Goal: Task Accomplishment & Management: Manage account settings

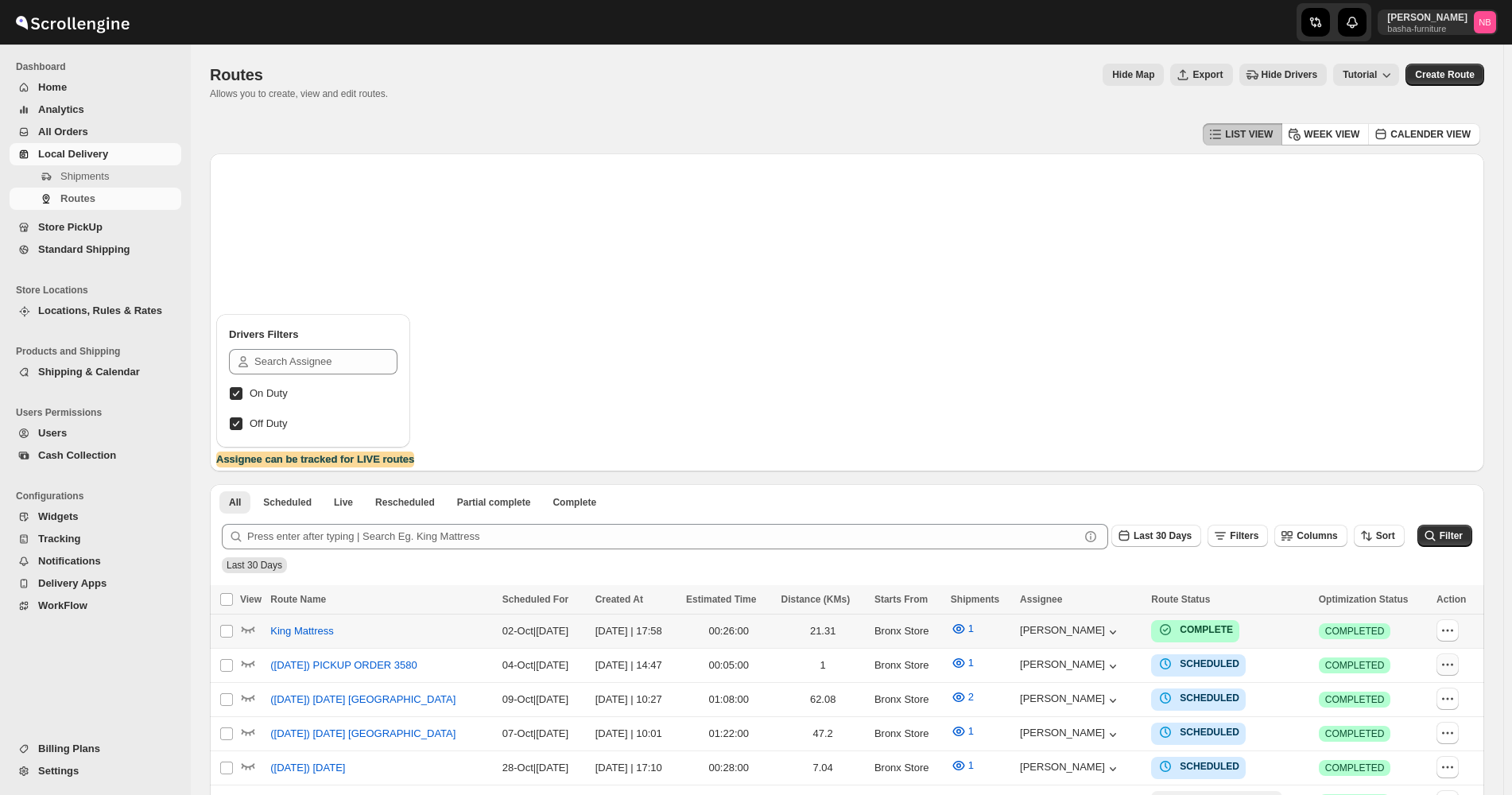
scroll to position [398, 0]
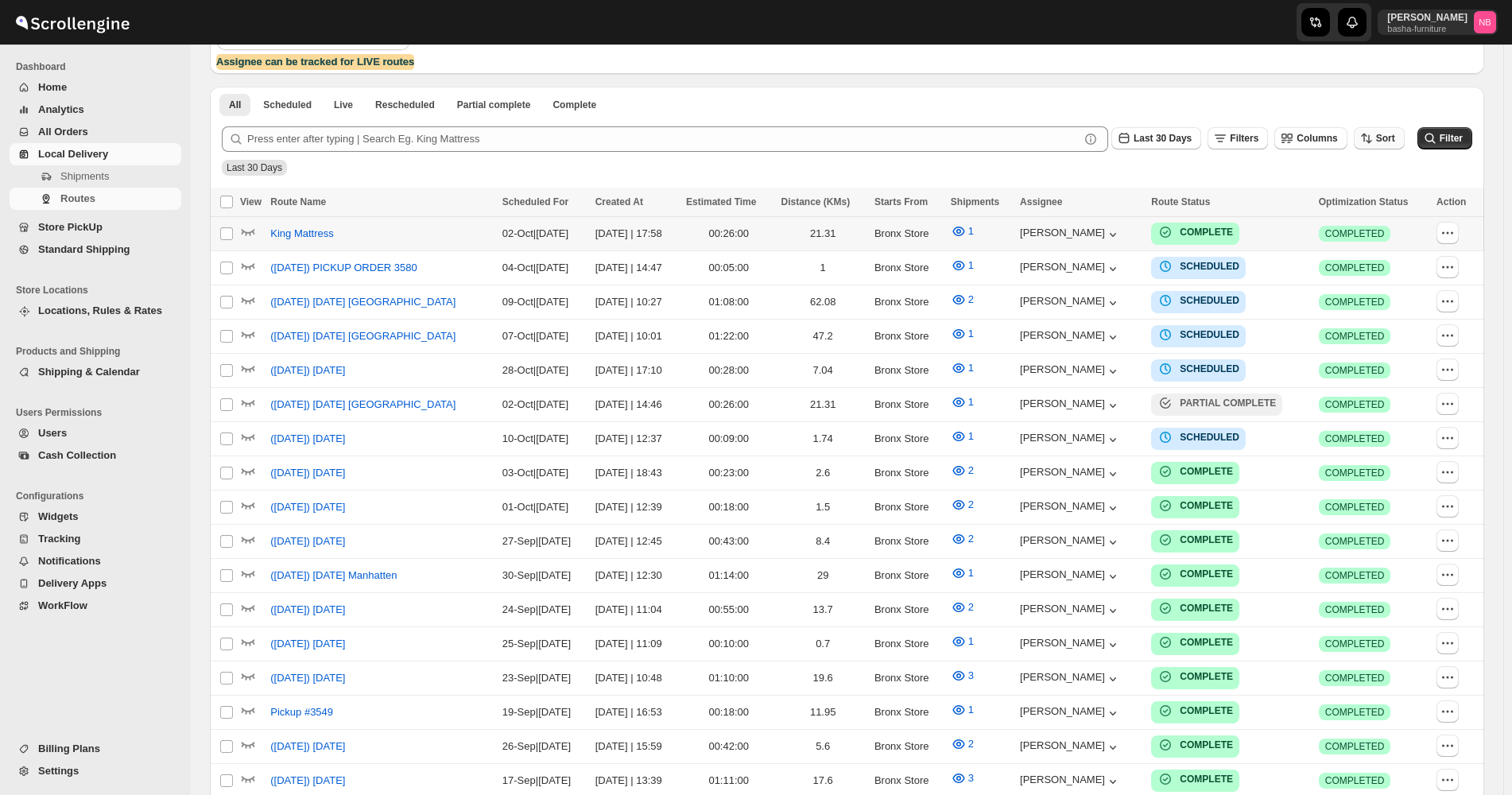
click at [1394, 131] on button "Sort" at bounding box center [1379, 138] width 51 height 23
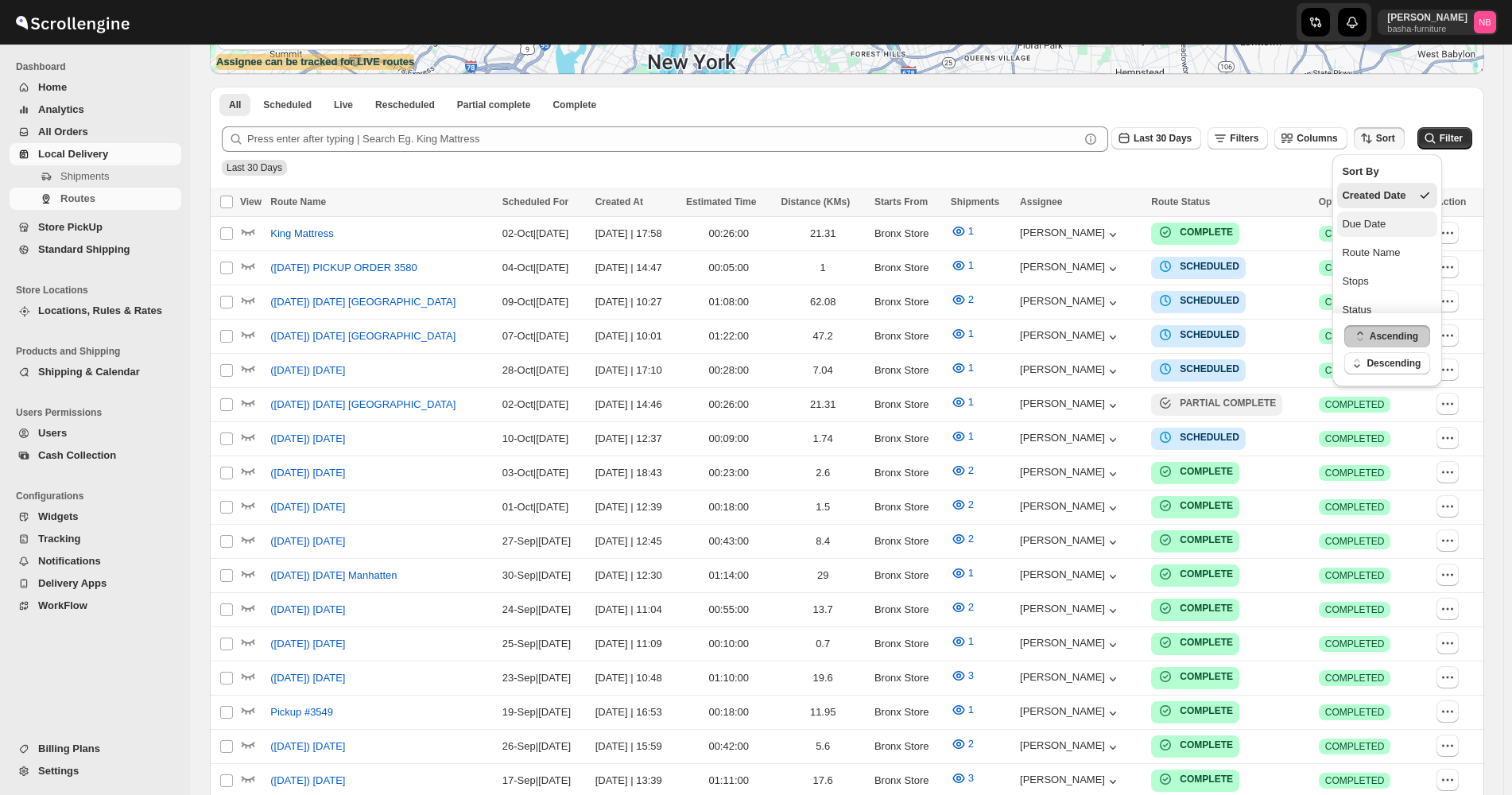
click at [1388, 226] on button "Due Date" at bounding box center [1387, 224] width 100 height 25
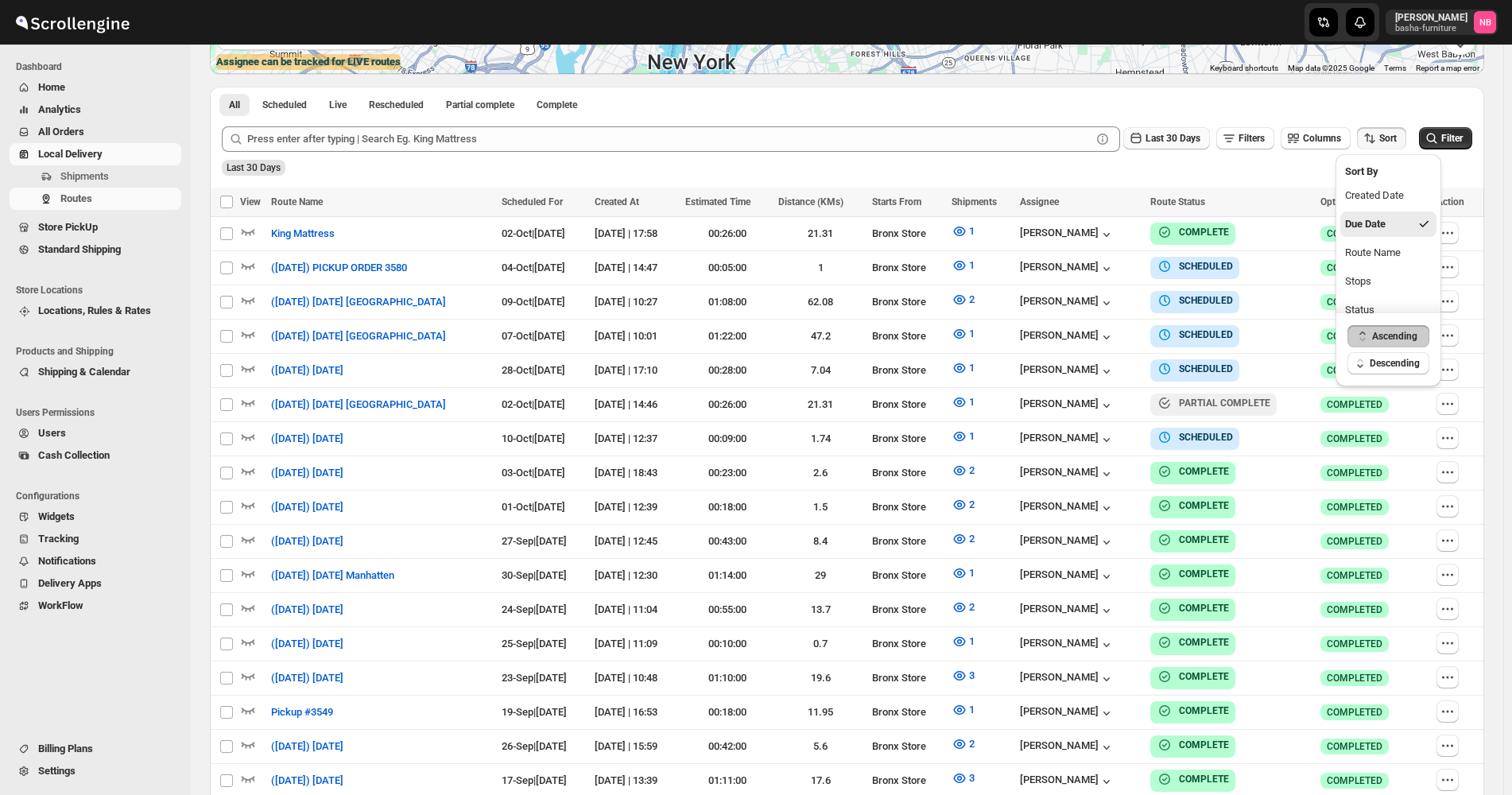
click at [1157, 136] on span "Last 30 Days" at bounding box center [1172, 138] width 55 height 11
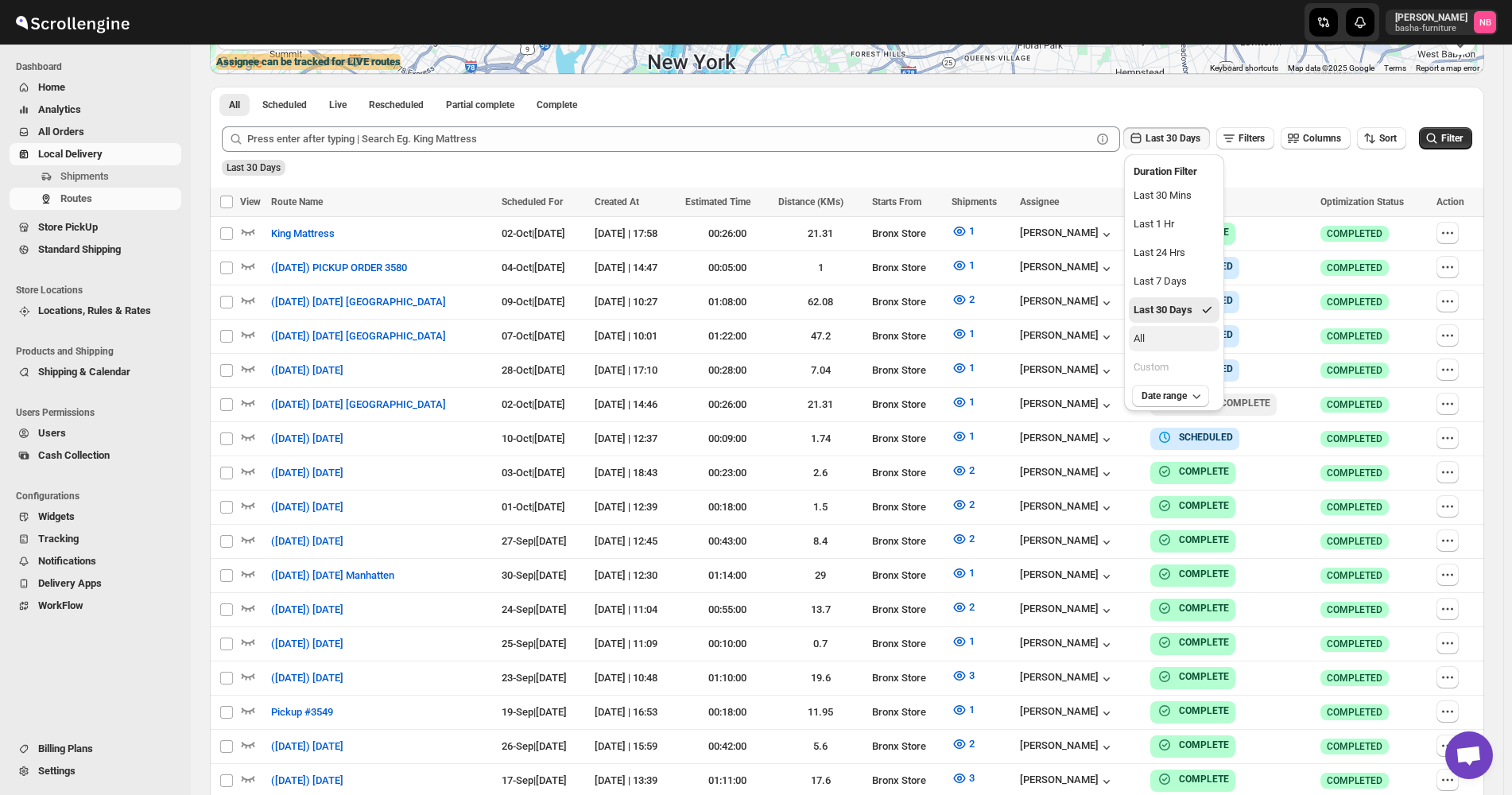
drag, startPoint x: 1159, startPoint y: 336, endPoint x: 1233, endPoint y: 313, distance: 77.5
click at [1159, 336] on button "All" at bounding box center [1174, 338] width 90 height 25
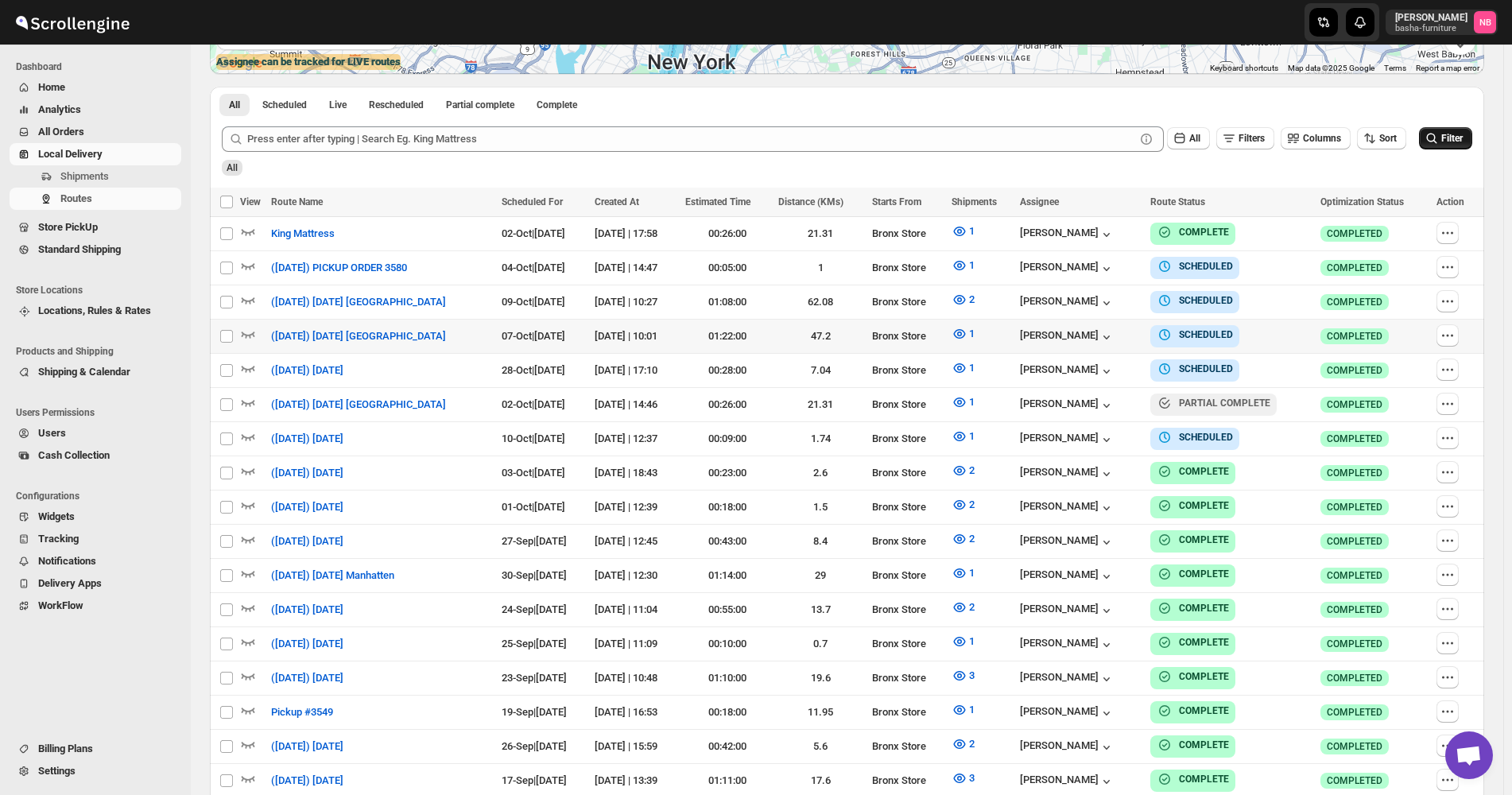
click at [1449, 148] on button "Filter" at bounding box center [1445, 138] width 53 height 23
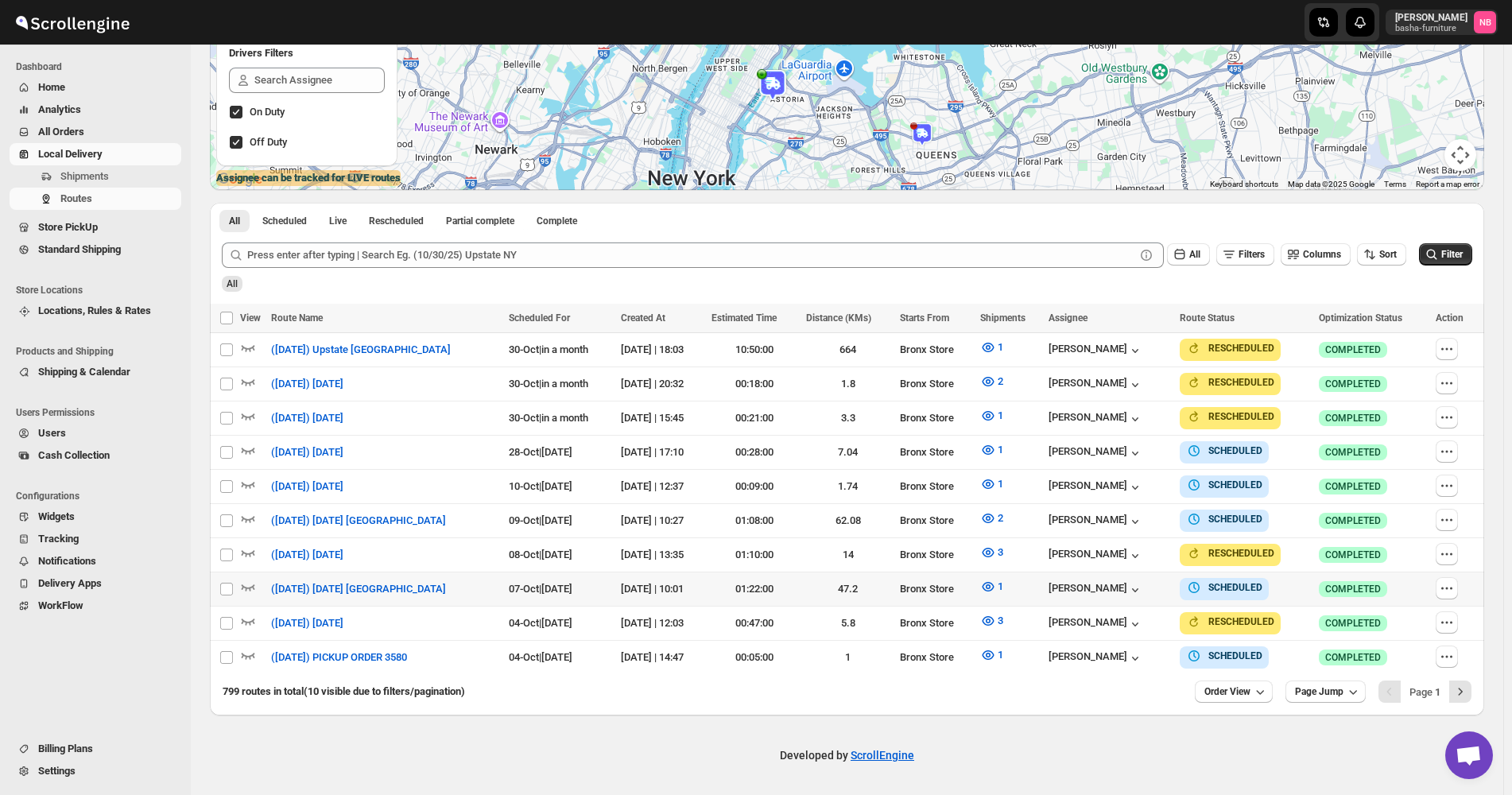
scroll to position [274, 0]
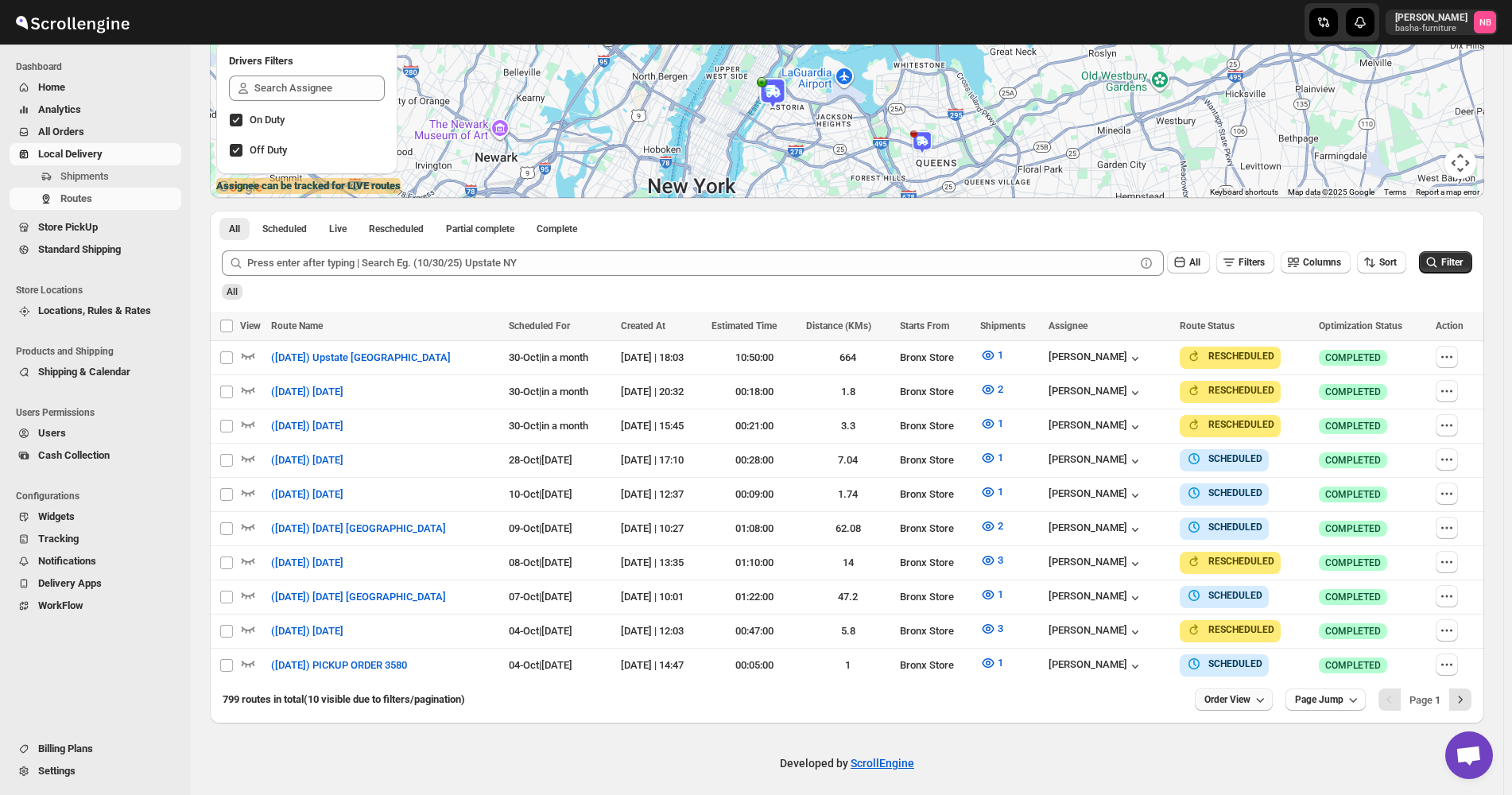
click at [1246, 693] on span "Order View" at bounding box center [1227, 699] width 46 height 13
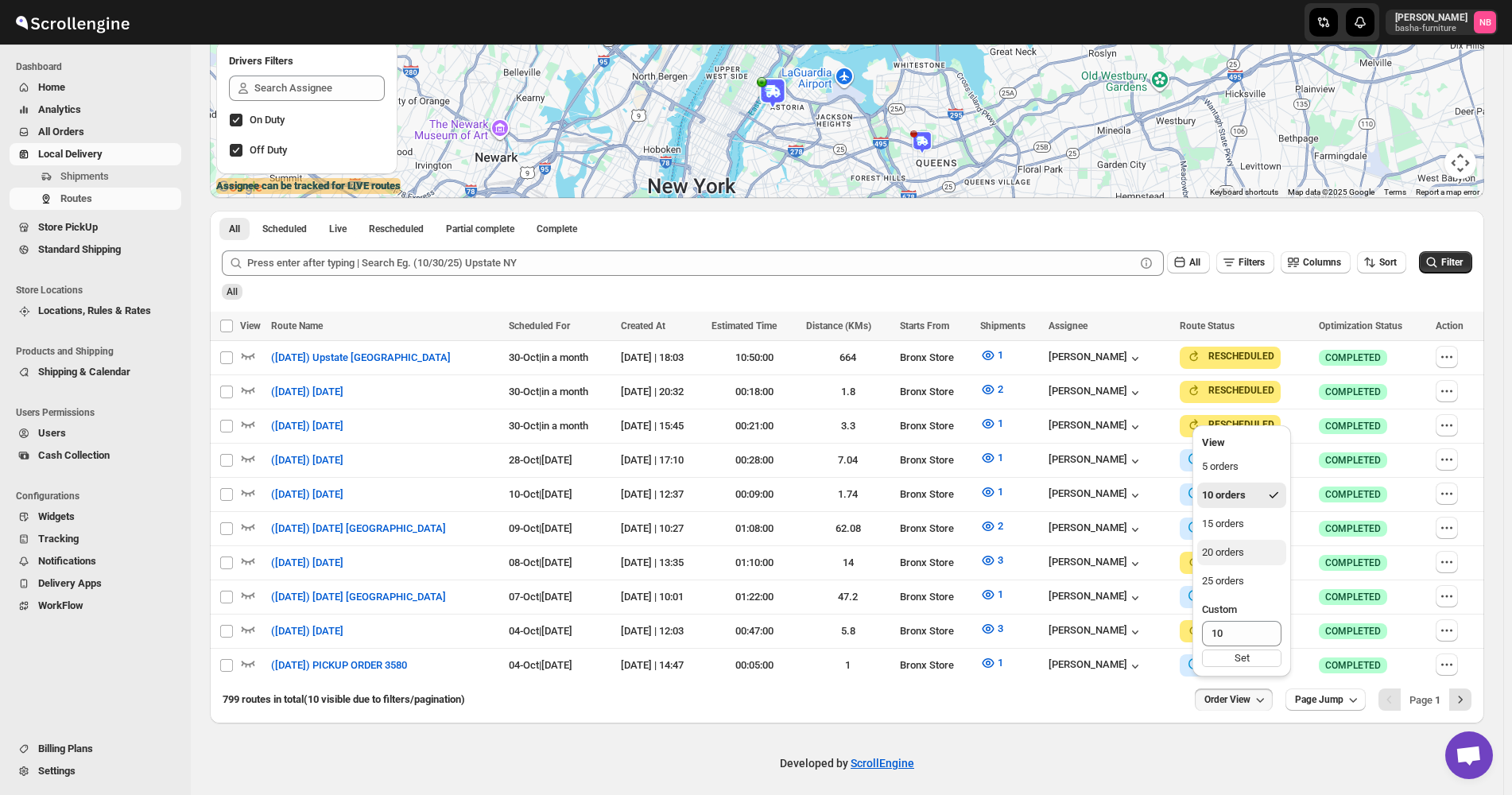
click at [1249, 564] on button "20 orders" at bounding box center [1242, 553] width 89 height 25
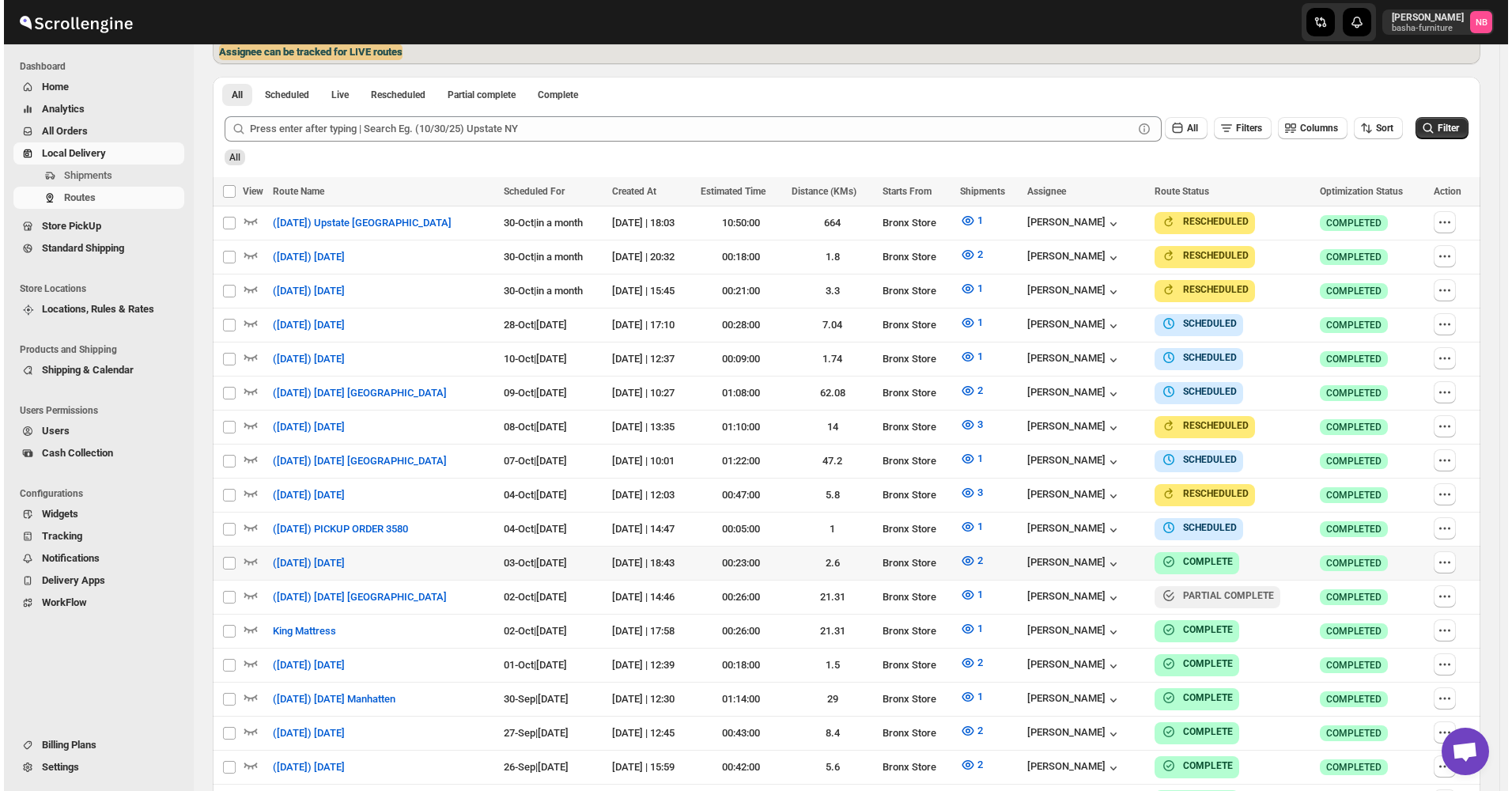
scroll to position [510, 0]
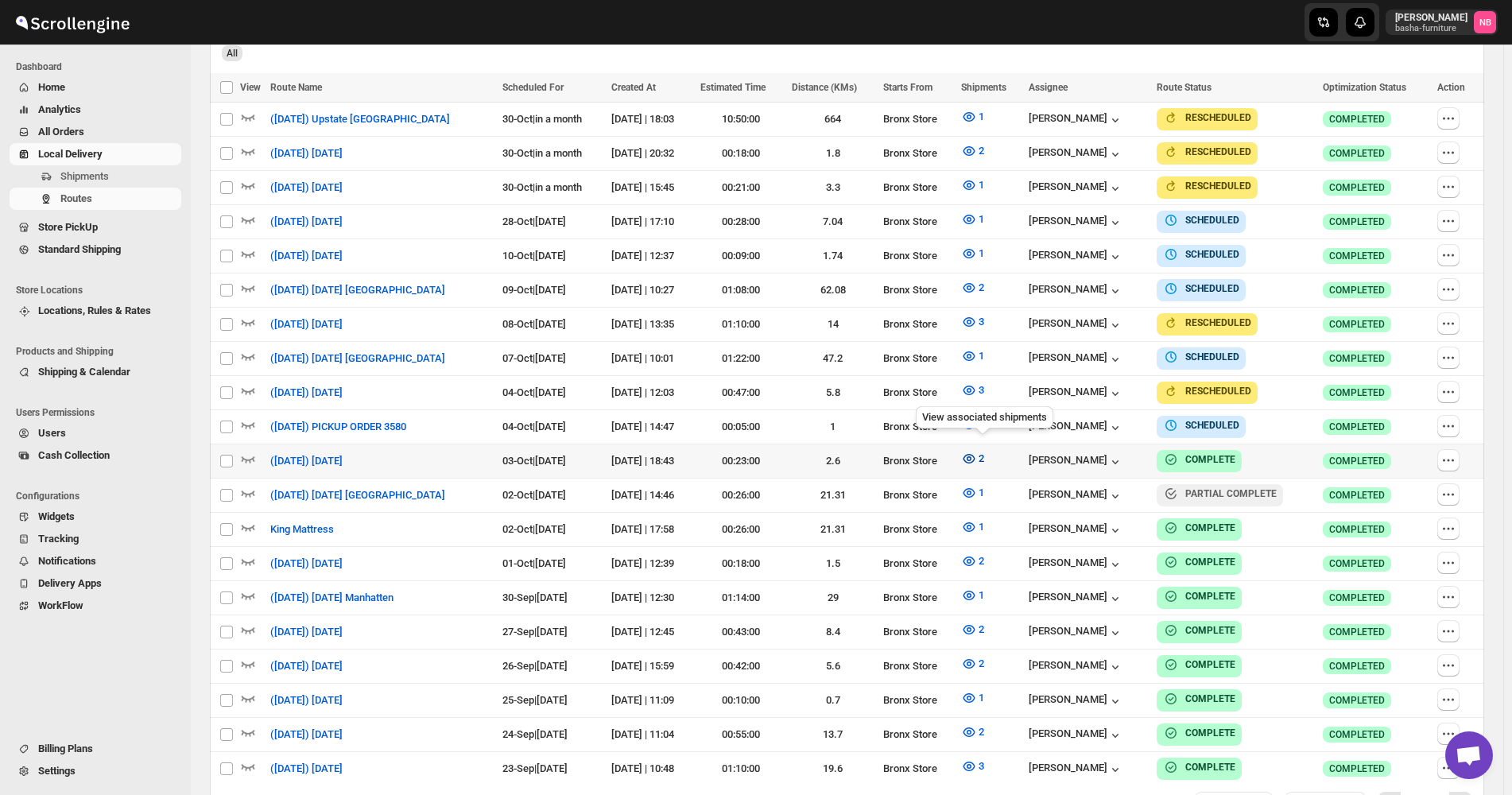
click at [976, 461] on button "2" at bounding box center [973, 459] width 43 height 25
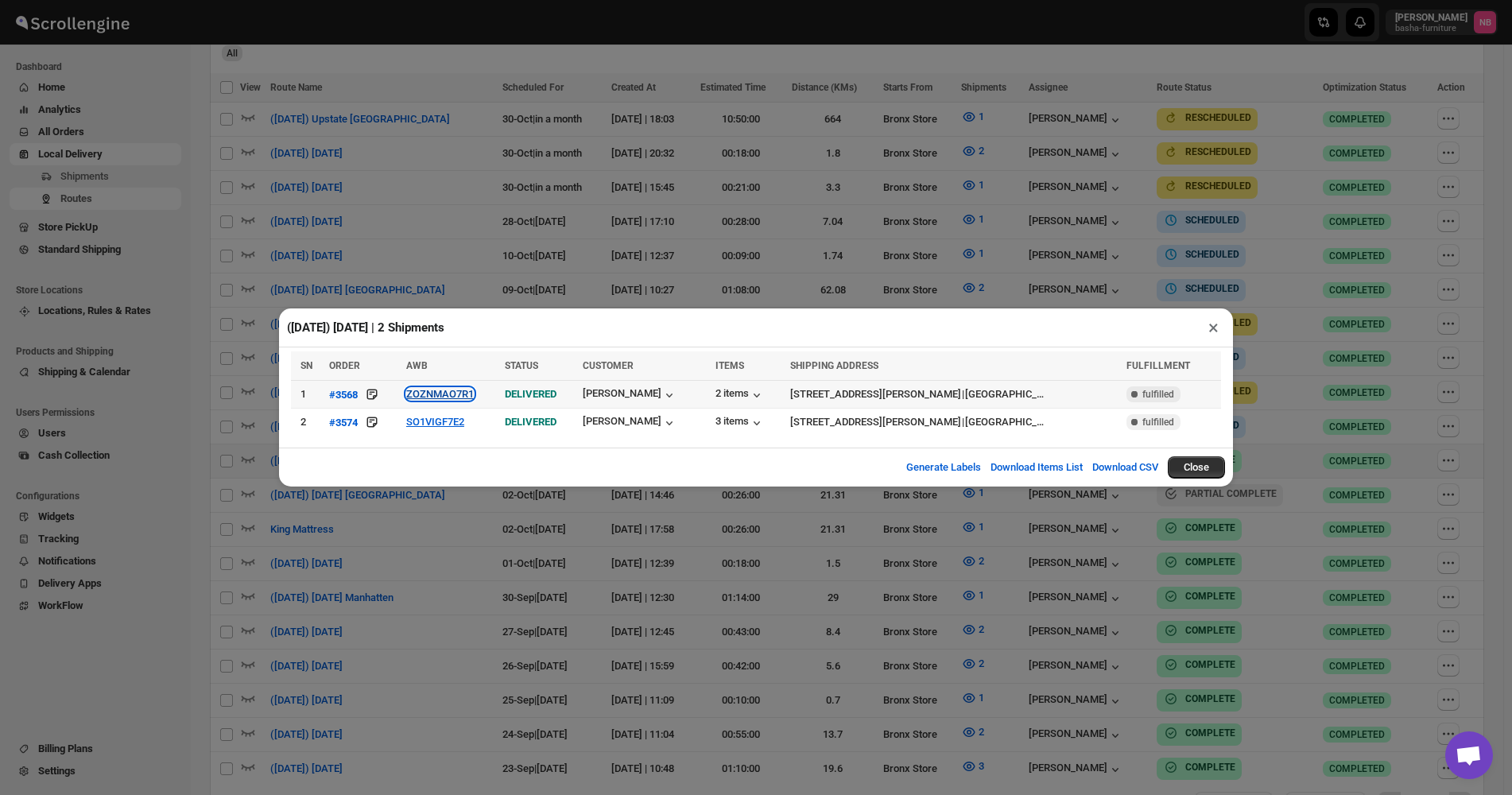
click at [449, 392] on button "ZOZNMAO7R1" at bounding box center [440, 394] width 68 height 12
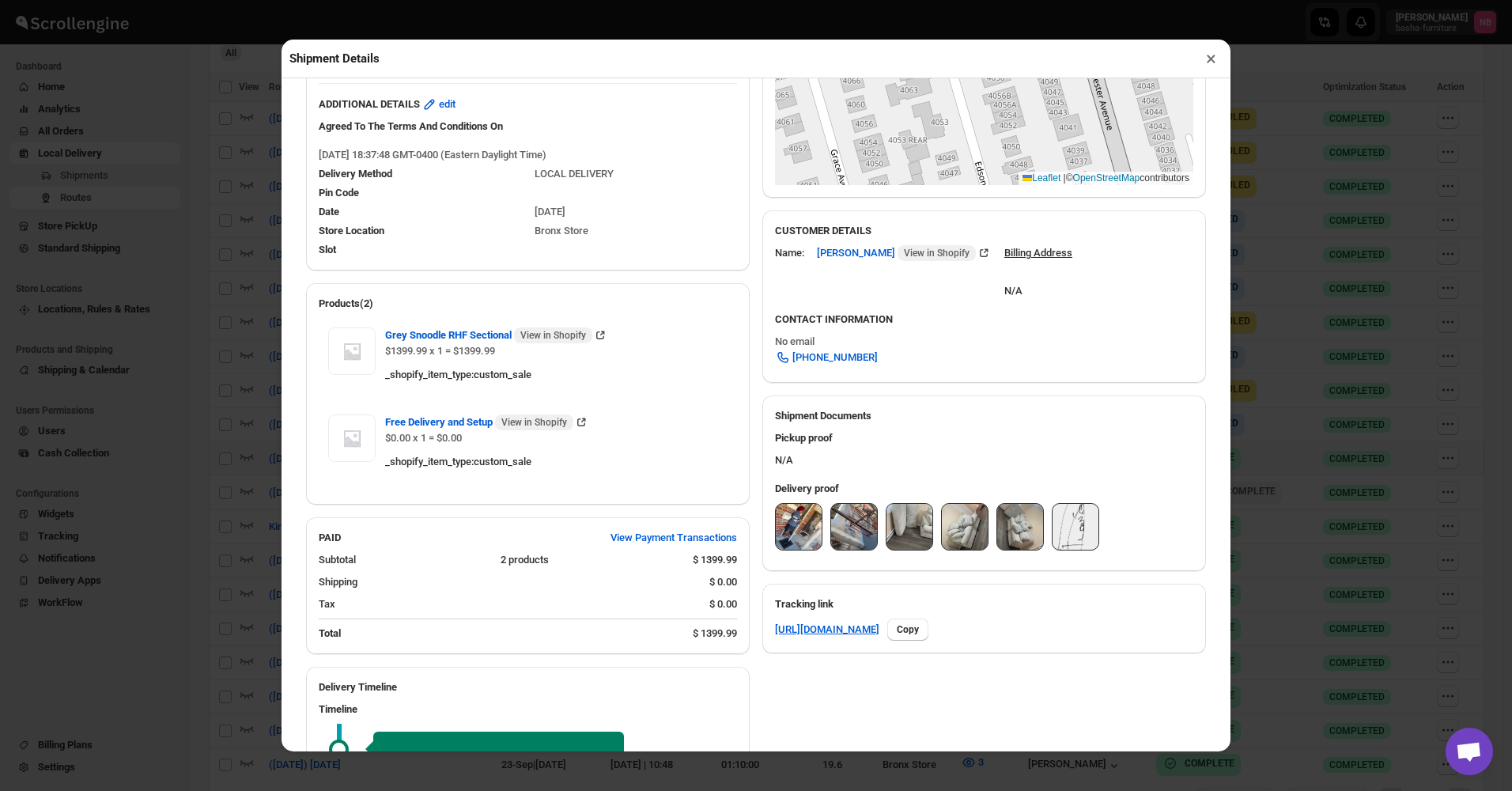
scroll to position [419, 0]
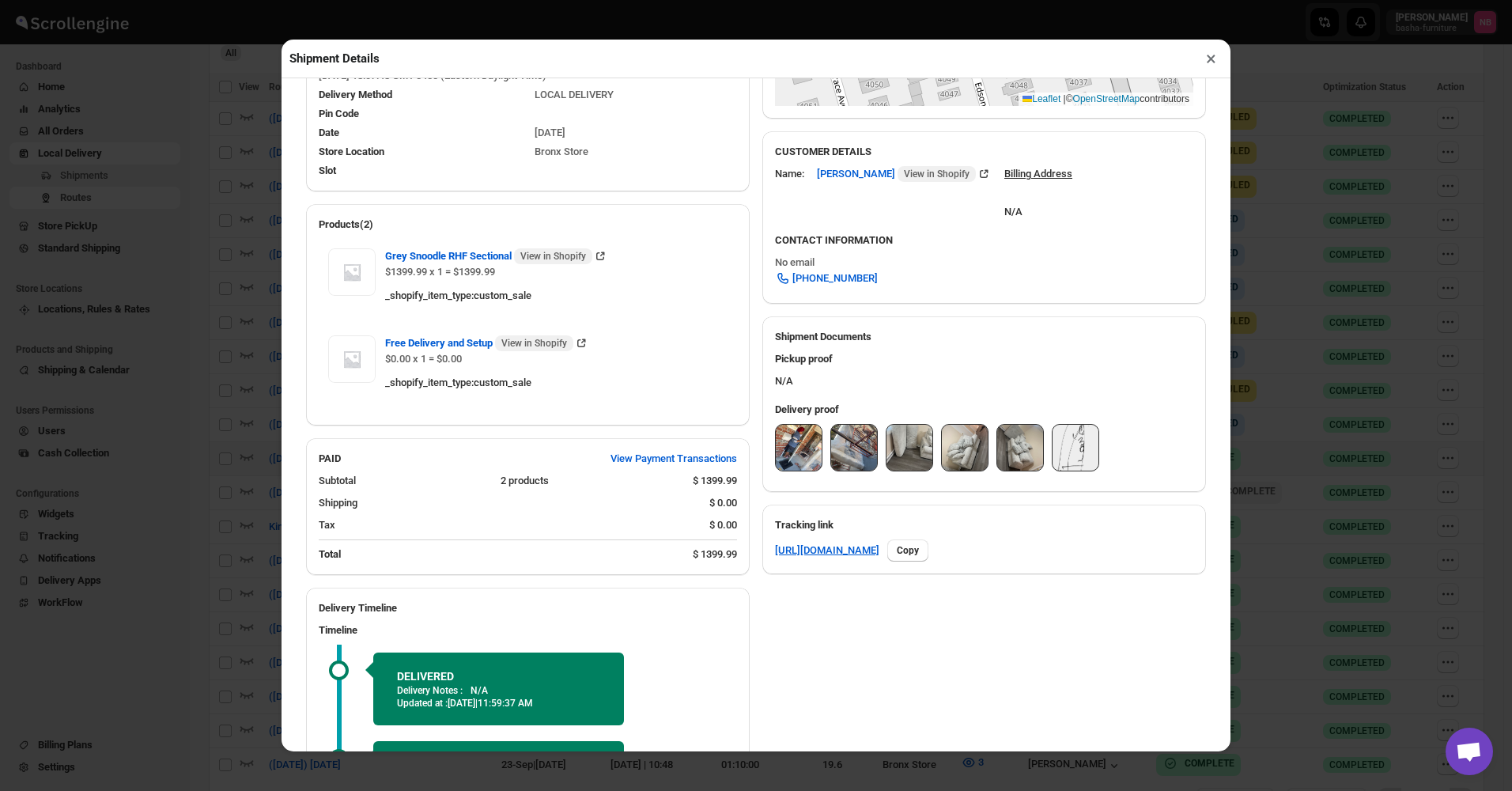
click at [1010, 454] on img at bounding box center [1020, 448] width 46 height 46
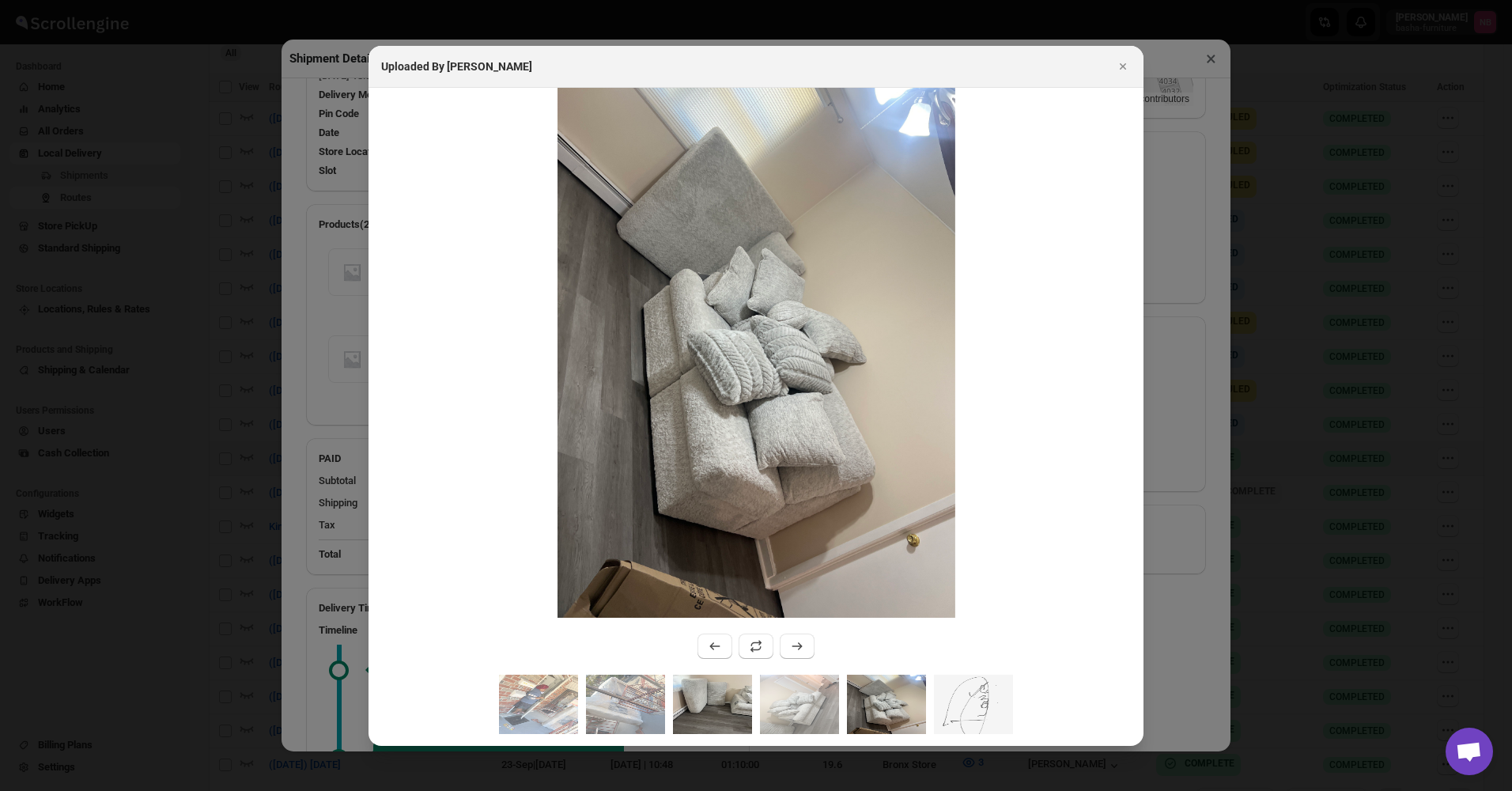
click at [715, 692] on img ":r34n:" at bounding box center [713, 705] width 79 height 60
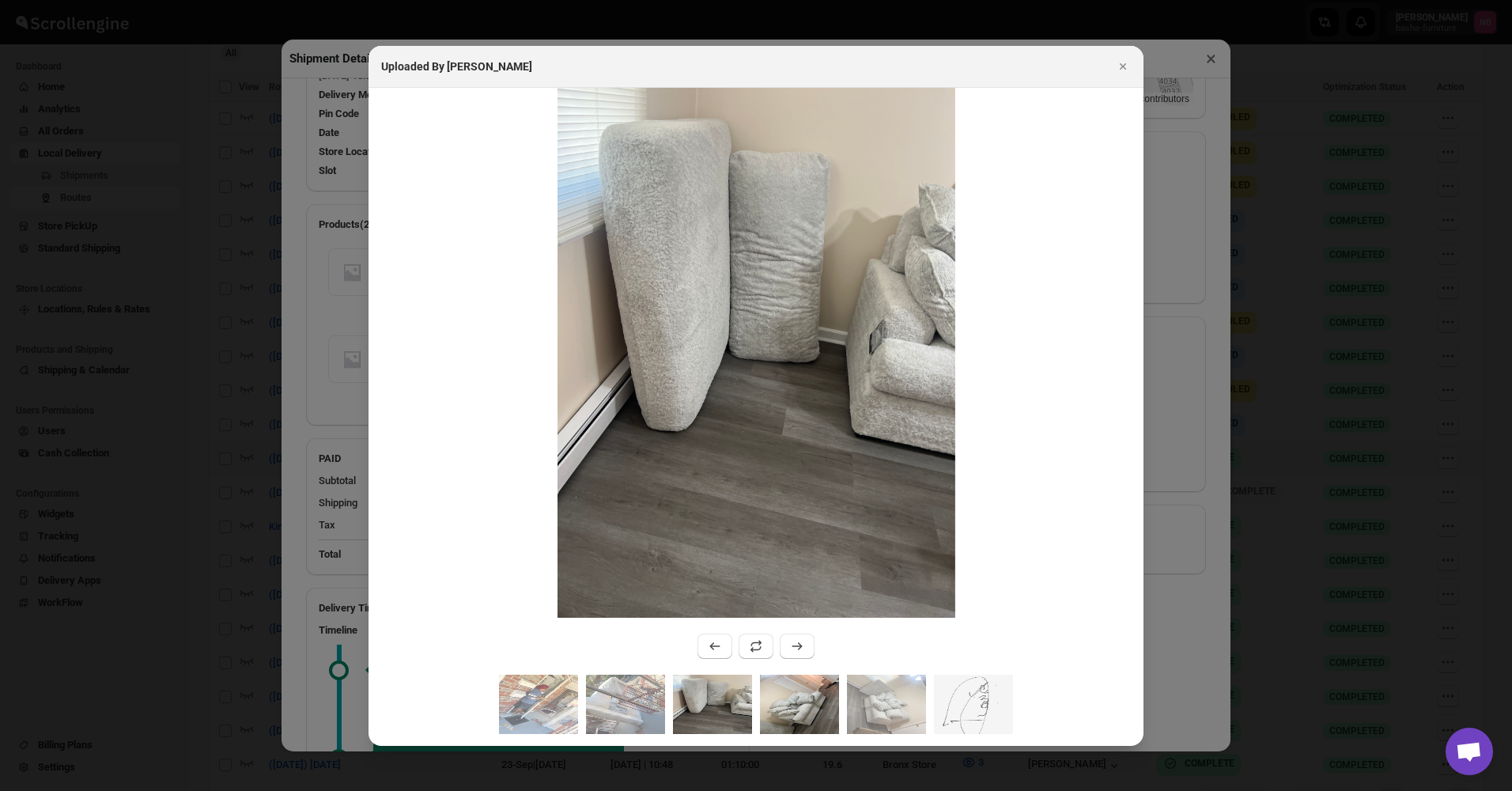
click at [797, 703] on img ":r34n:" at bounding box center [800, 705] width 79 height 60
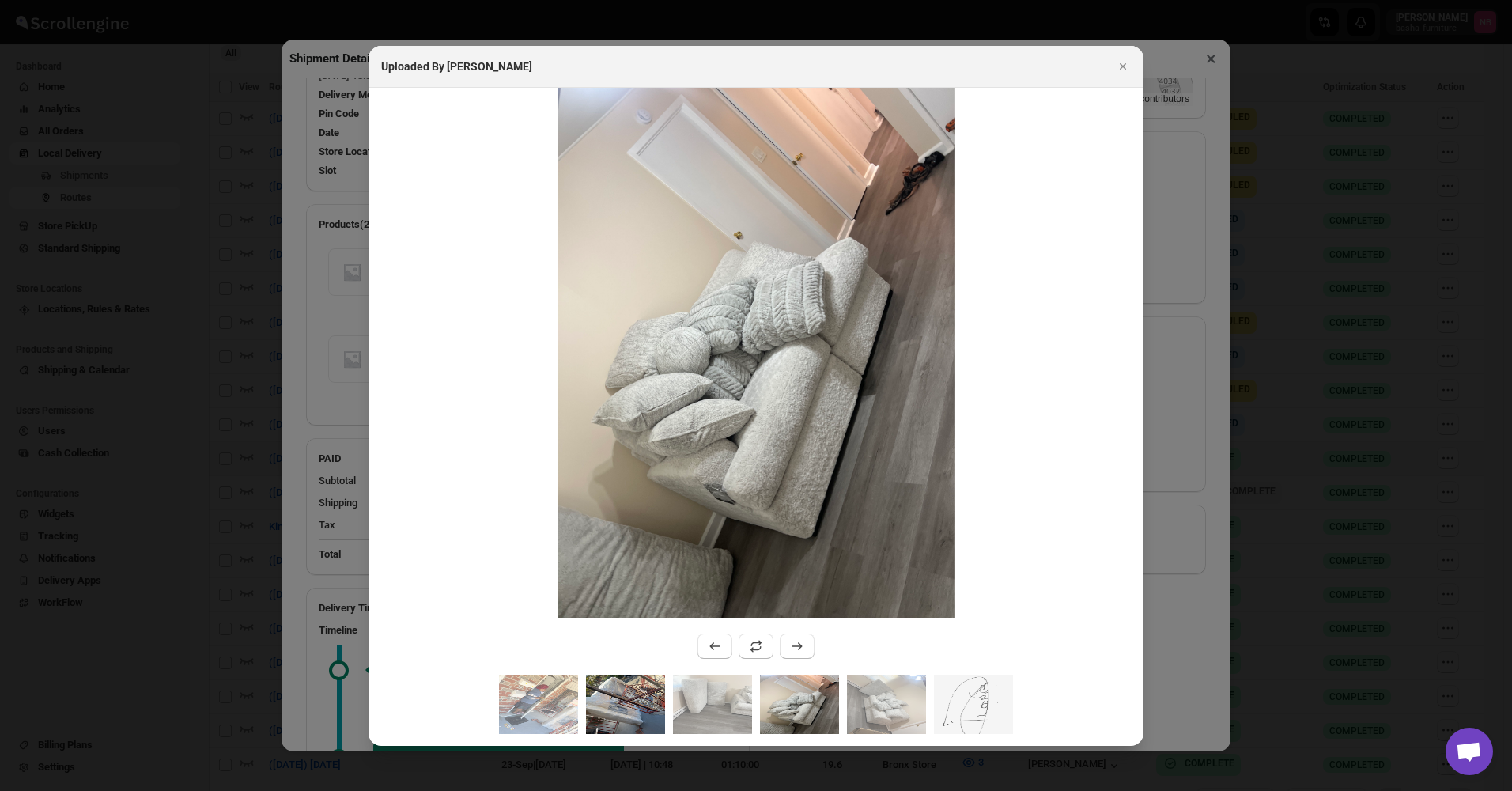
click at [651, 698] on img ":r34n:" at bounding box center [626, 705] width 79 height 60
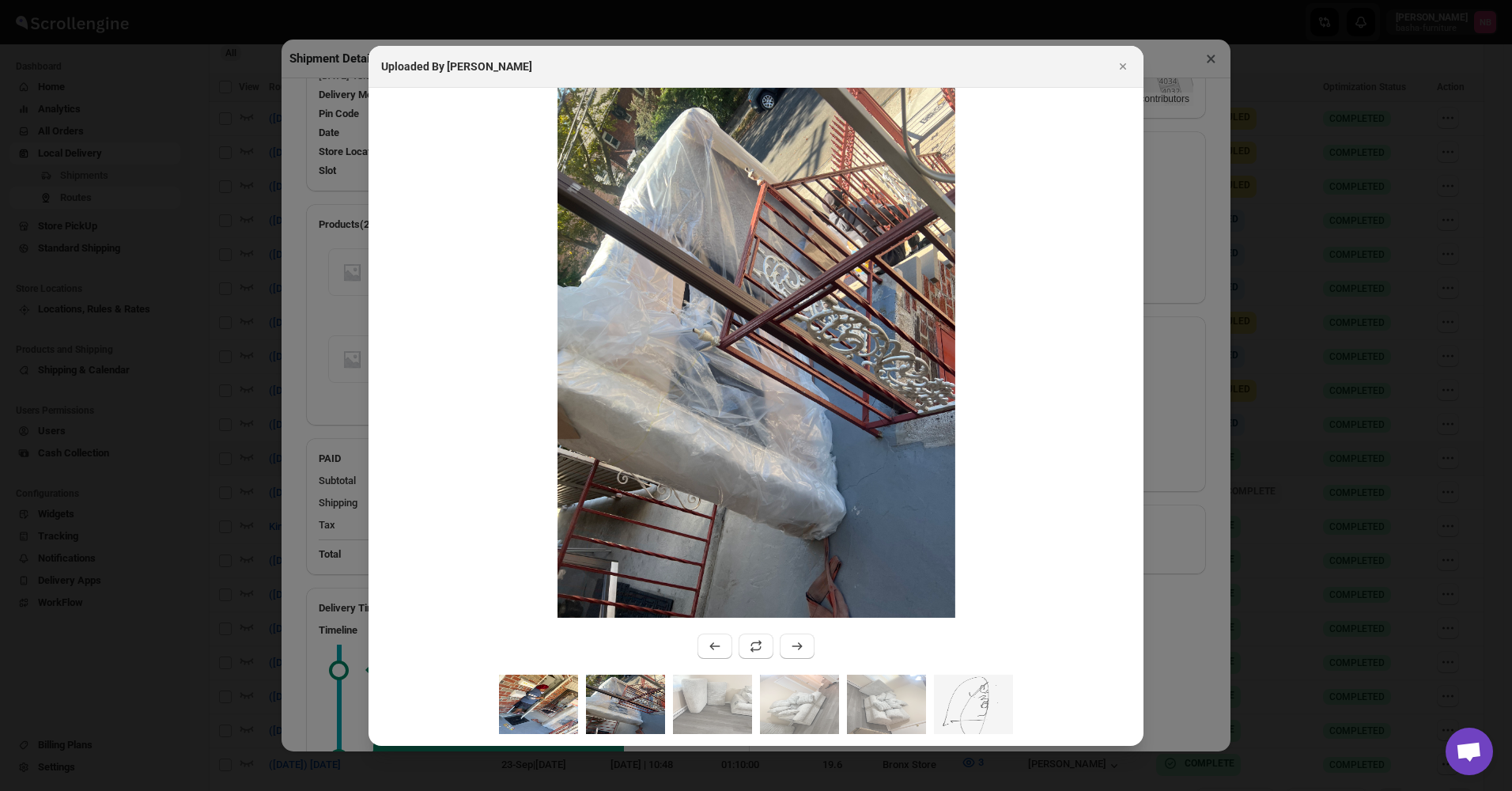
click at [538, 706] on img ":r34n:" at bounding box center [539, 705] width 79 height 60
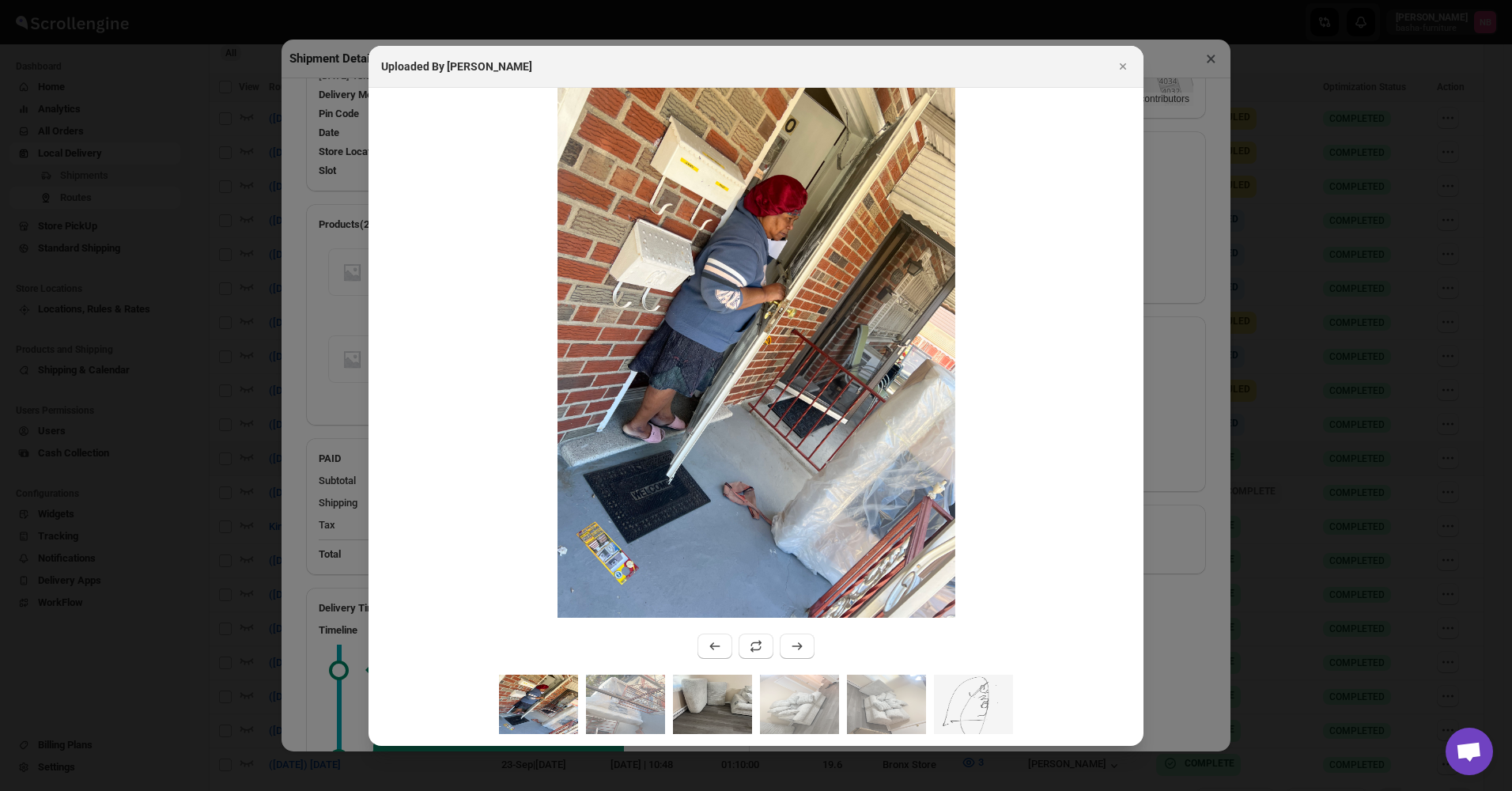
click at [744, 720] on img ":r34n:" at bounding box center [713, 705] width 79 height 60
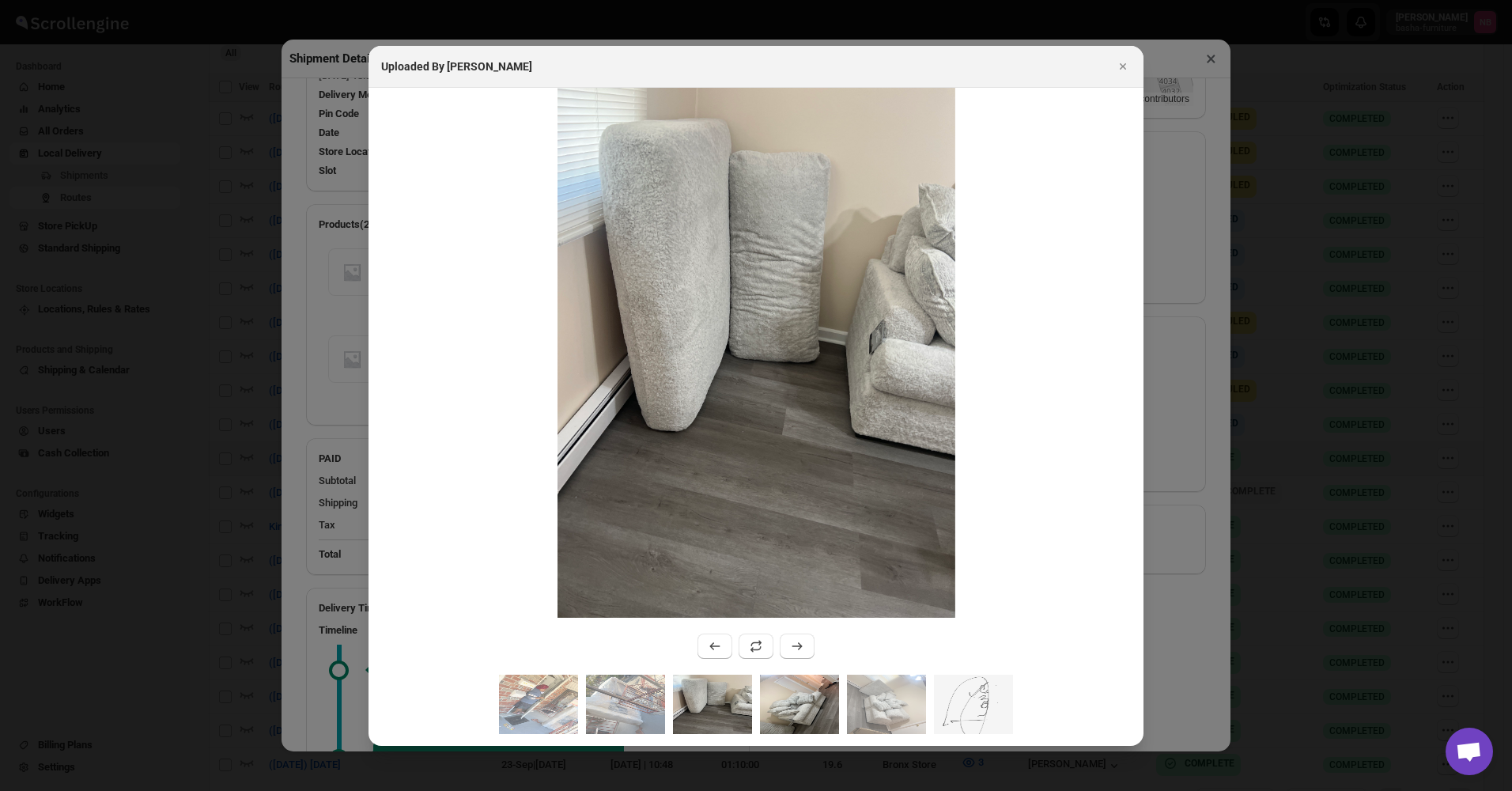
click at [788, 709] on img ":r34n:" at bounding box center [800, 705] width 79 height 60
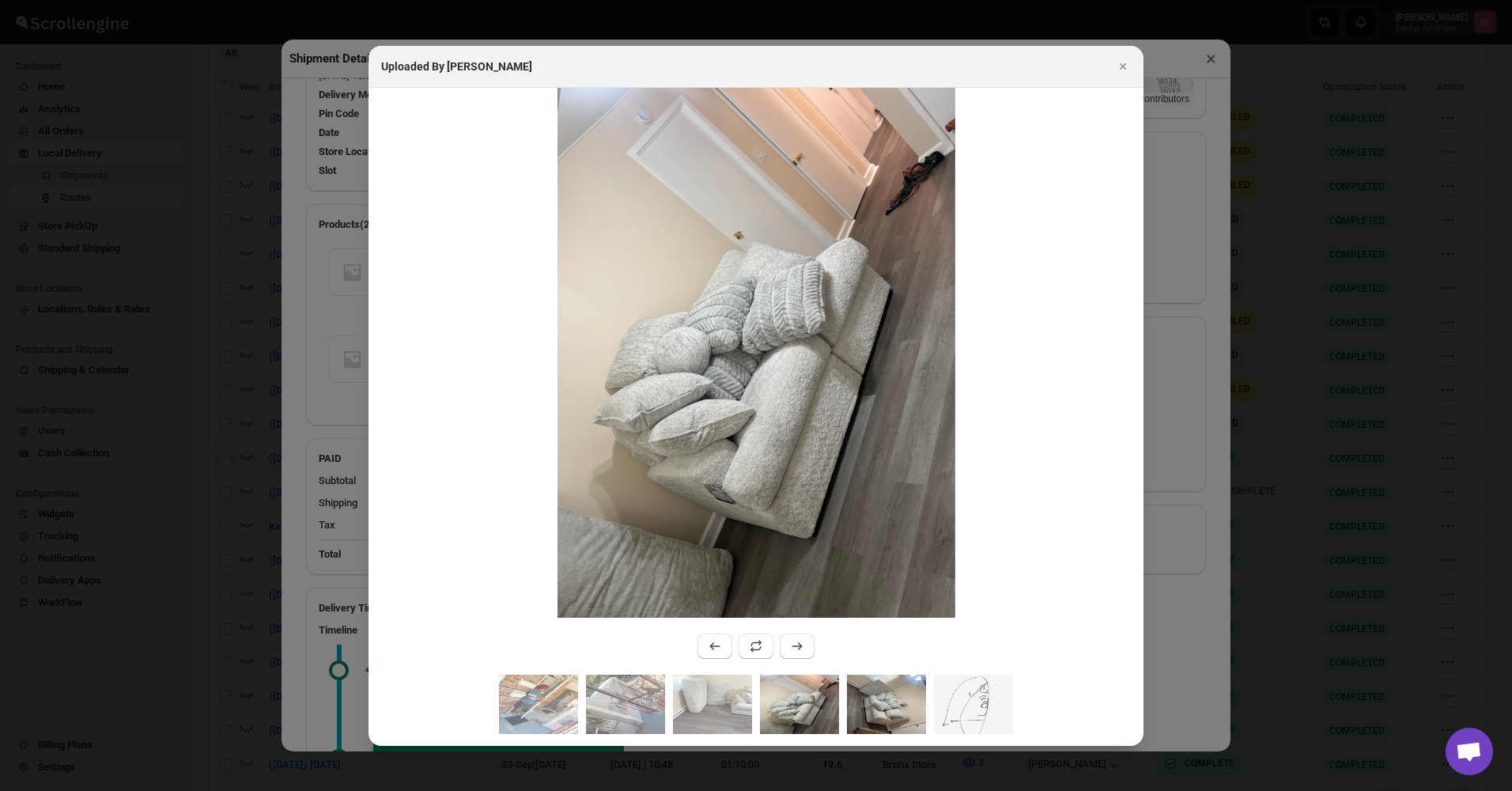
click at [858, 709] on img ":r34n:" at bounding box center [886, 705] width 79 height 60
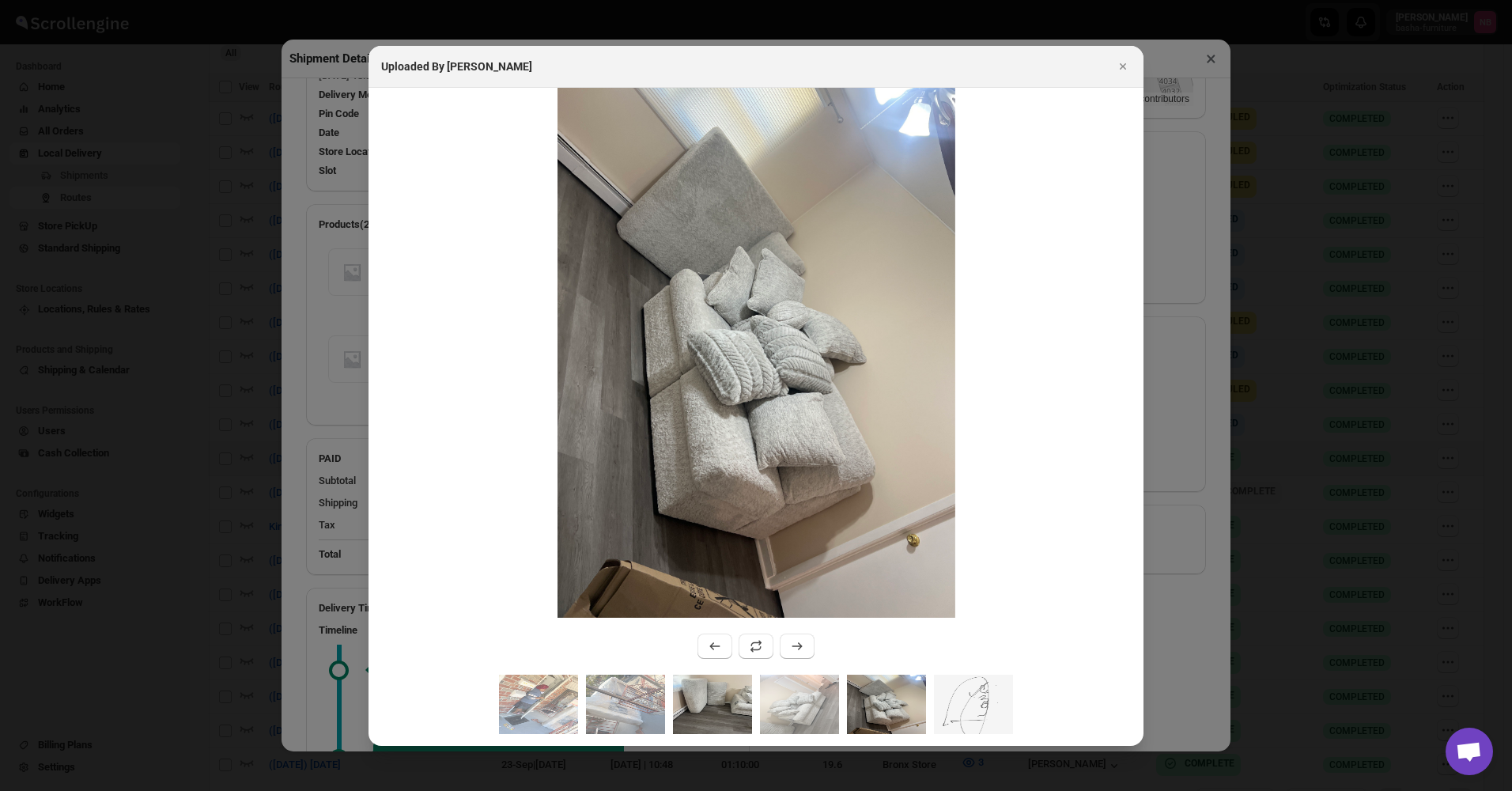
click at [749, 711] on img ":r34n:" at bounding box center [713, 705] width 79 height 60
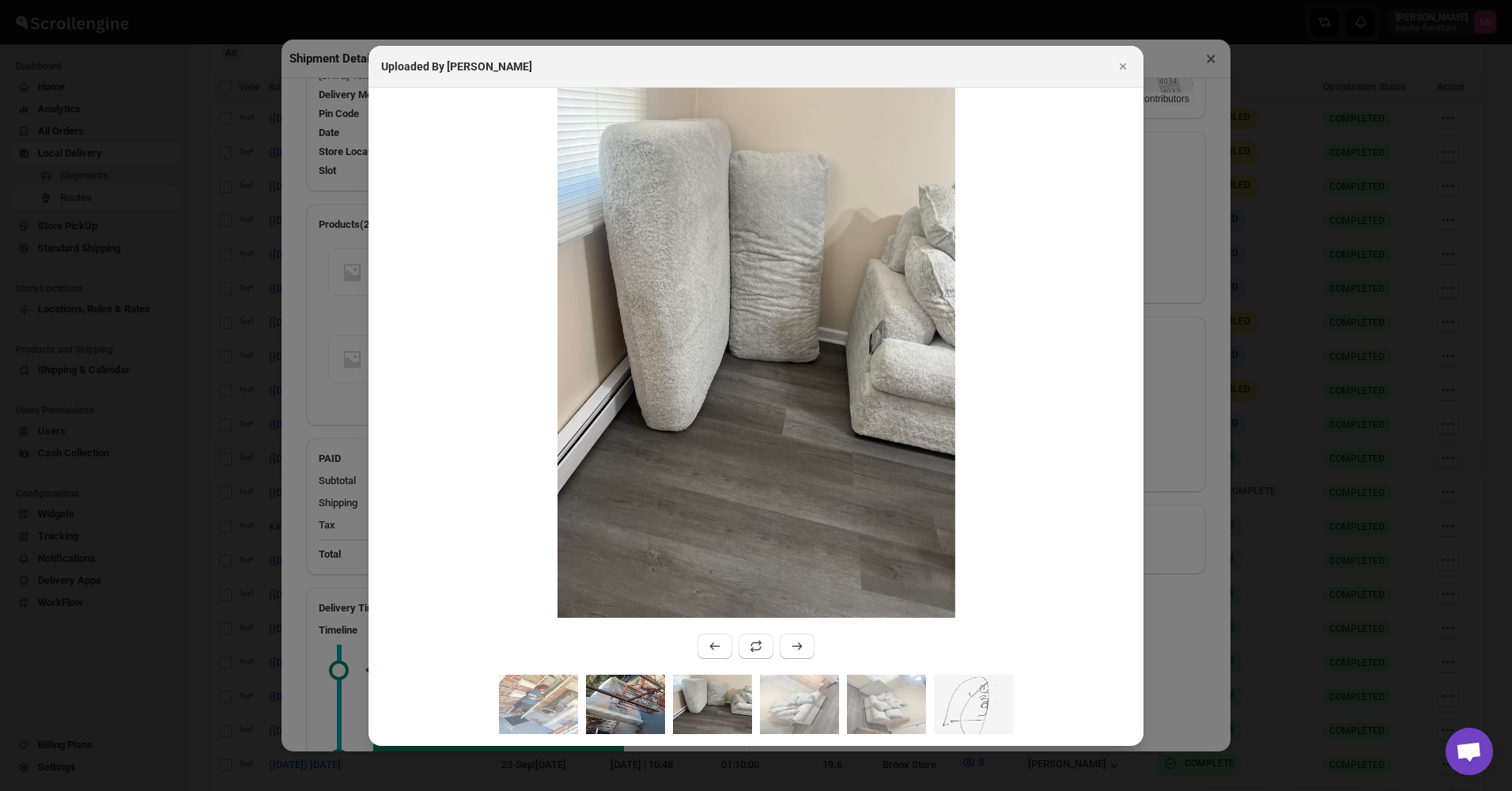
click at [645, 715] on img ":r34n:" at bounding box center [626, 705] width 79 height 60
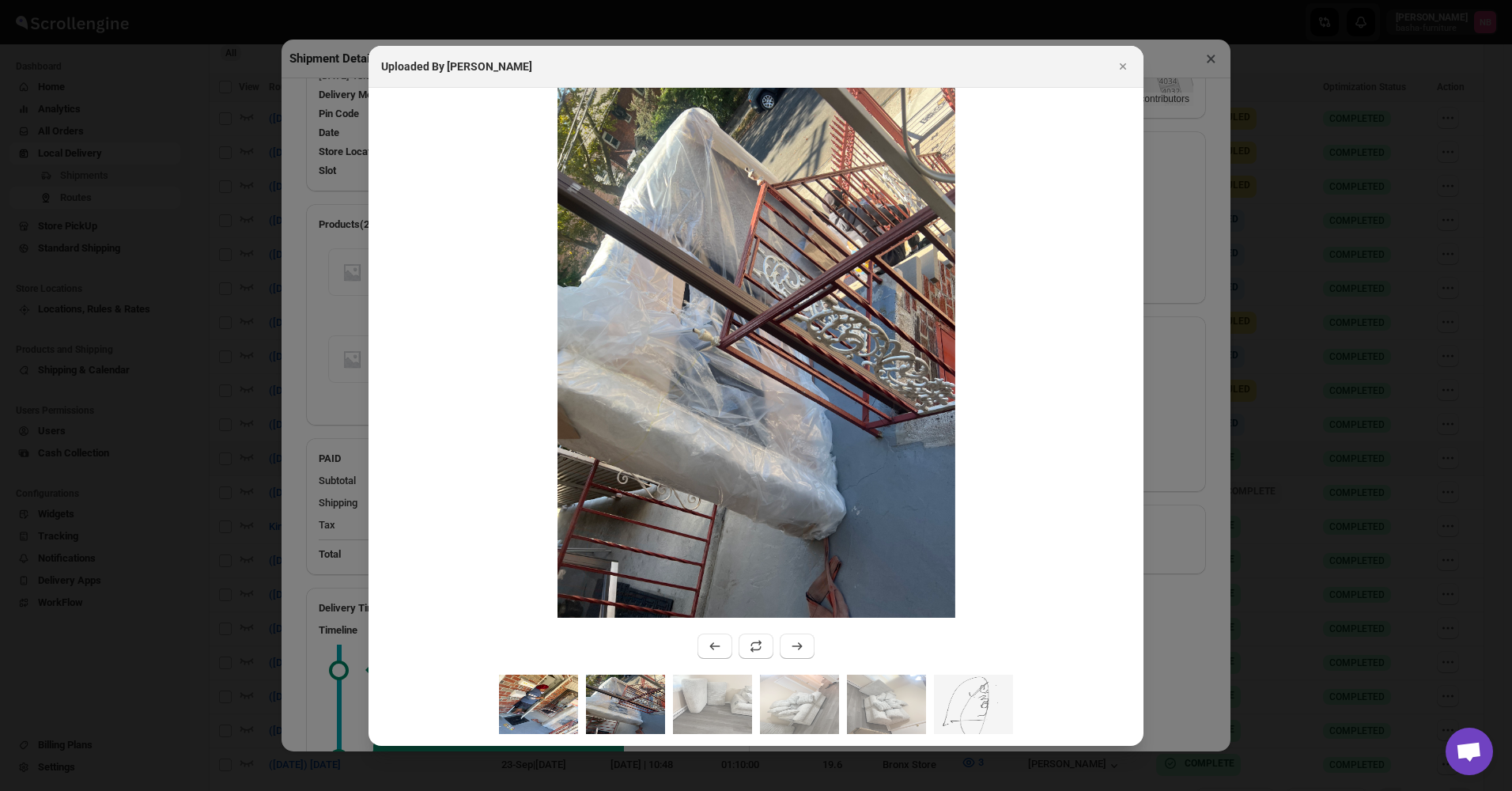
click at [568, 716] on img ":r34n:" at bounding box center [539, 705] width 79 height 60
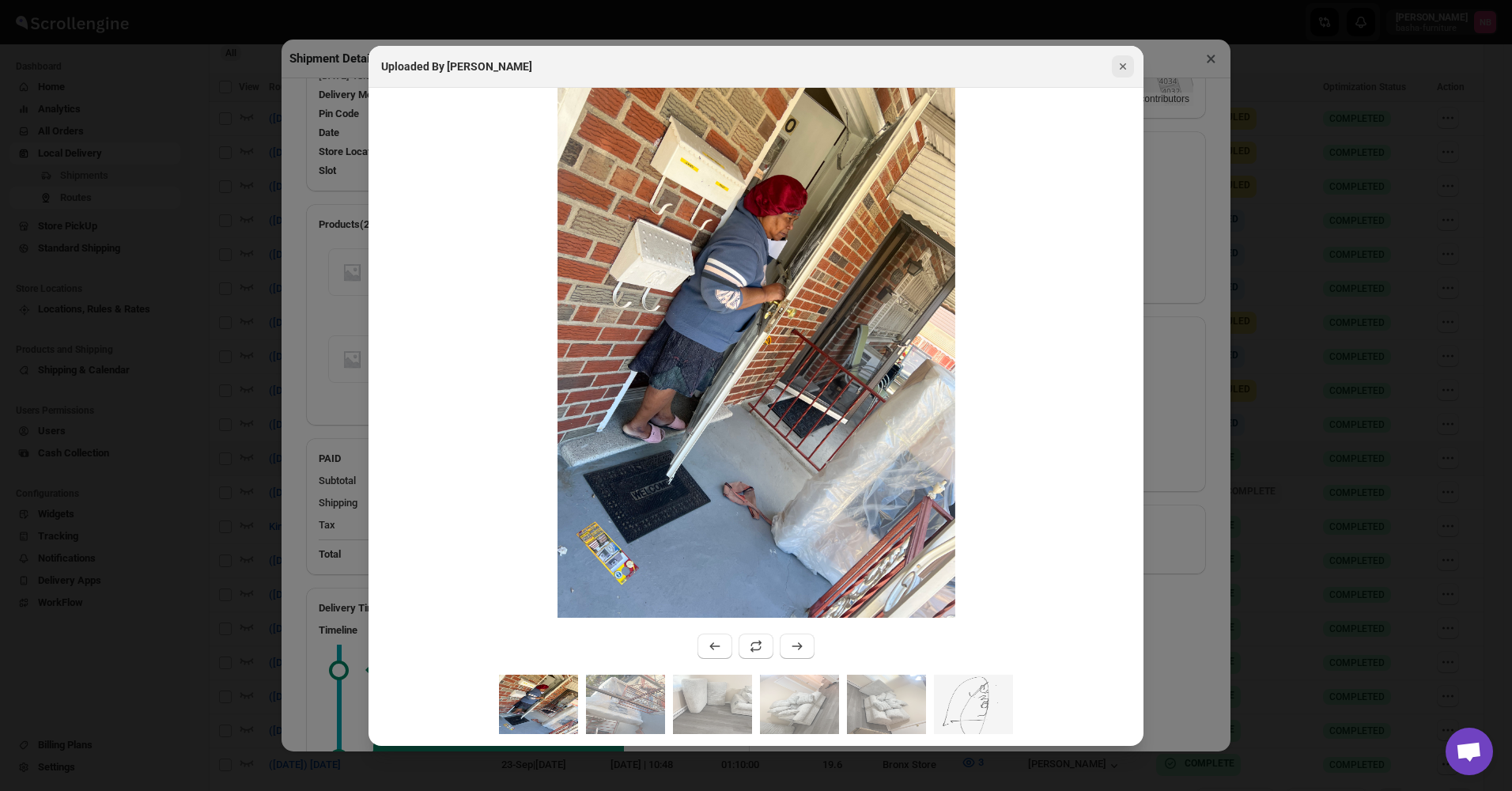
click at [1128, 65] on icon "Close" at bounding box center [1123, 67] width 16 height 16
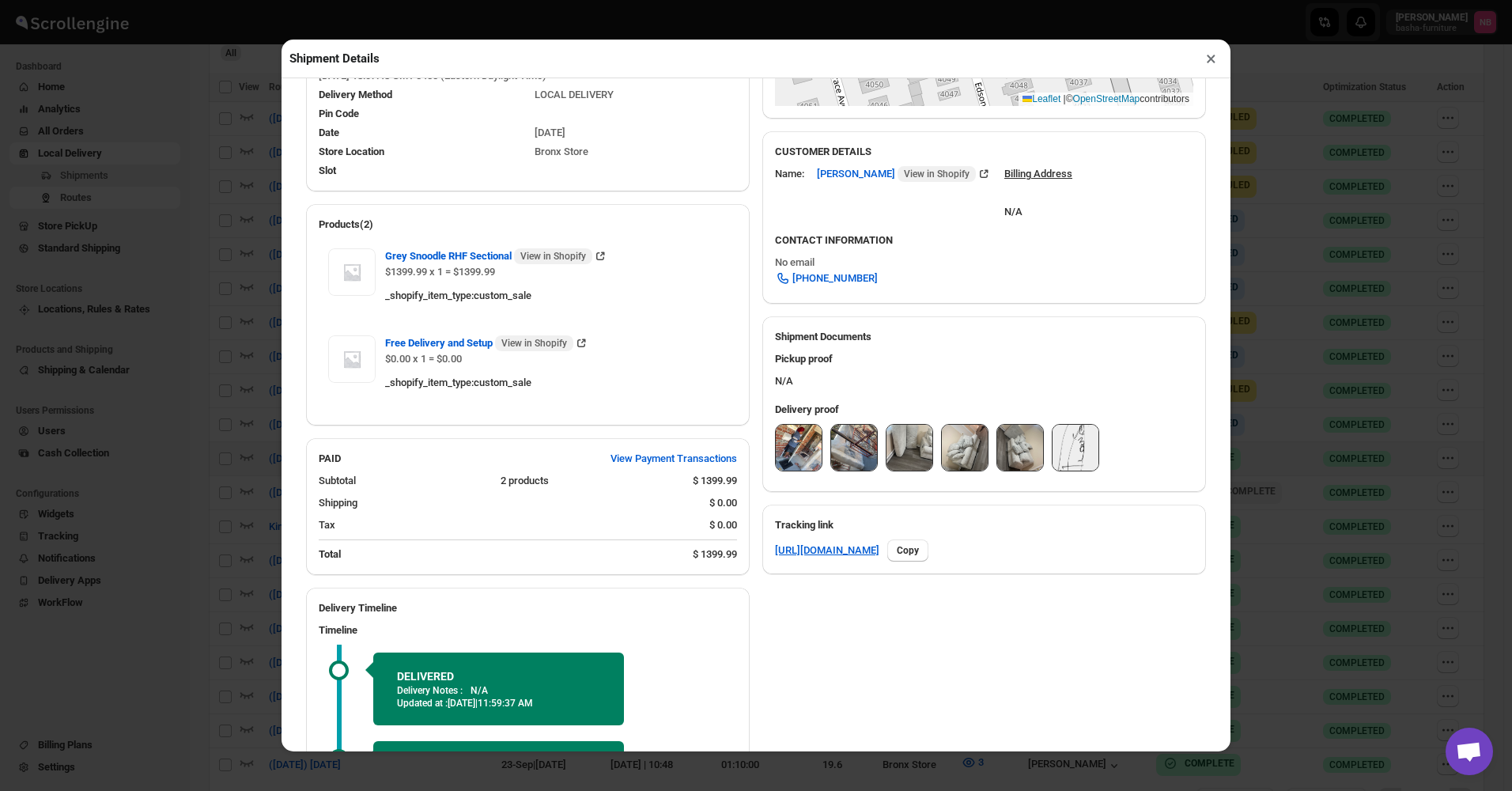
click at [1061, 450] on img at bounding box center [1075, 448] width 46 height 46
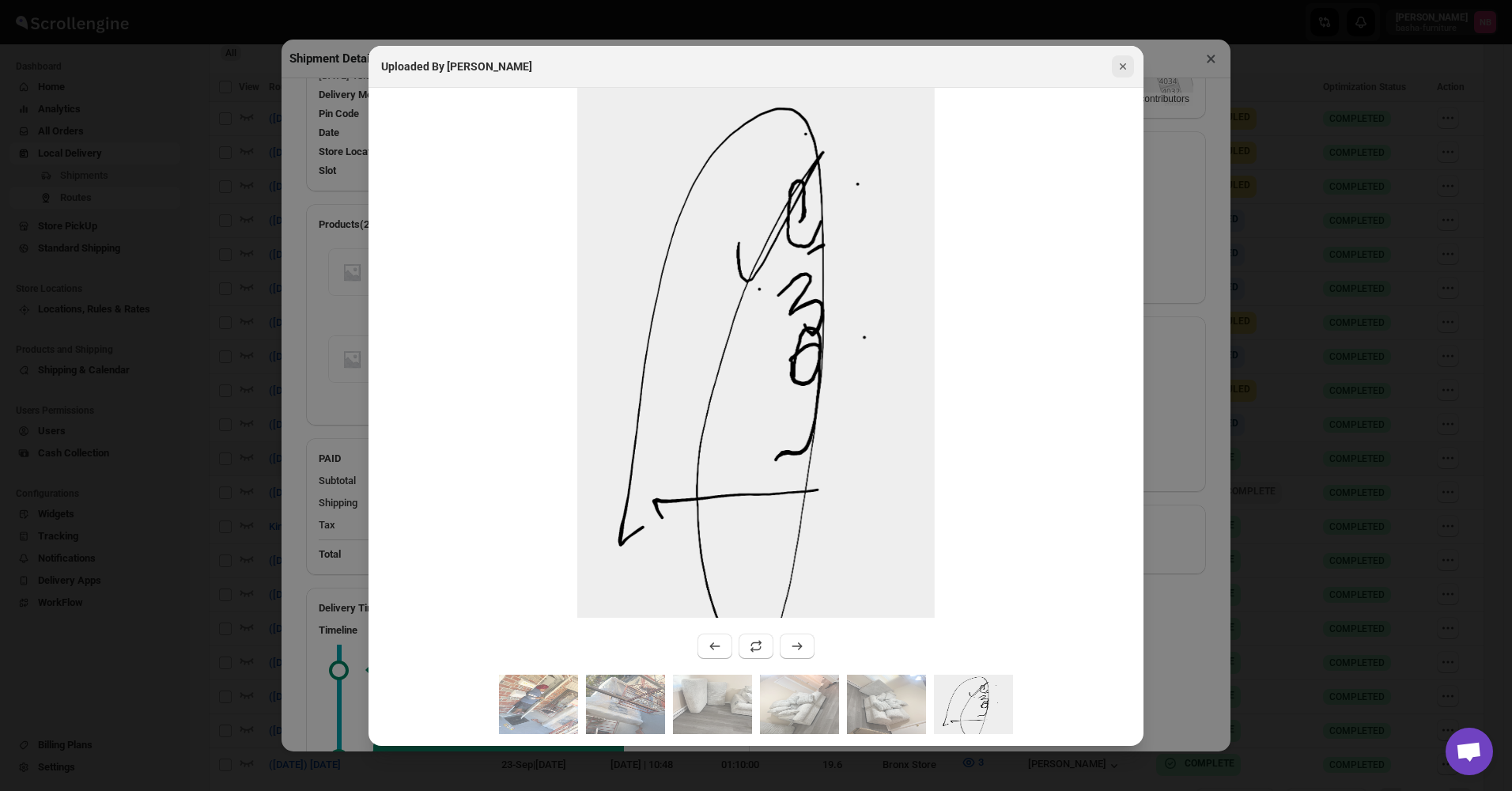
click at [1113, 67] on button "Close" at bounding box center [1123, 67] width 22 height 22
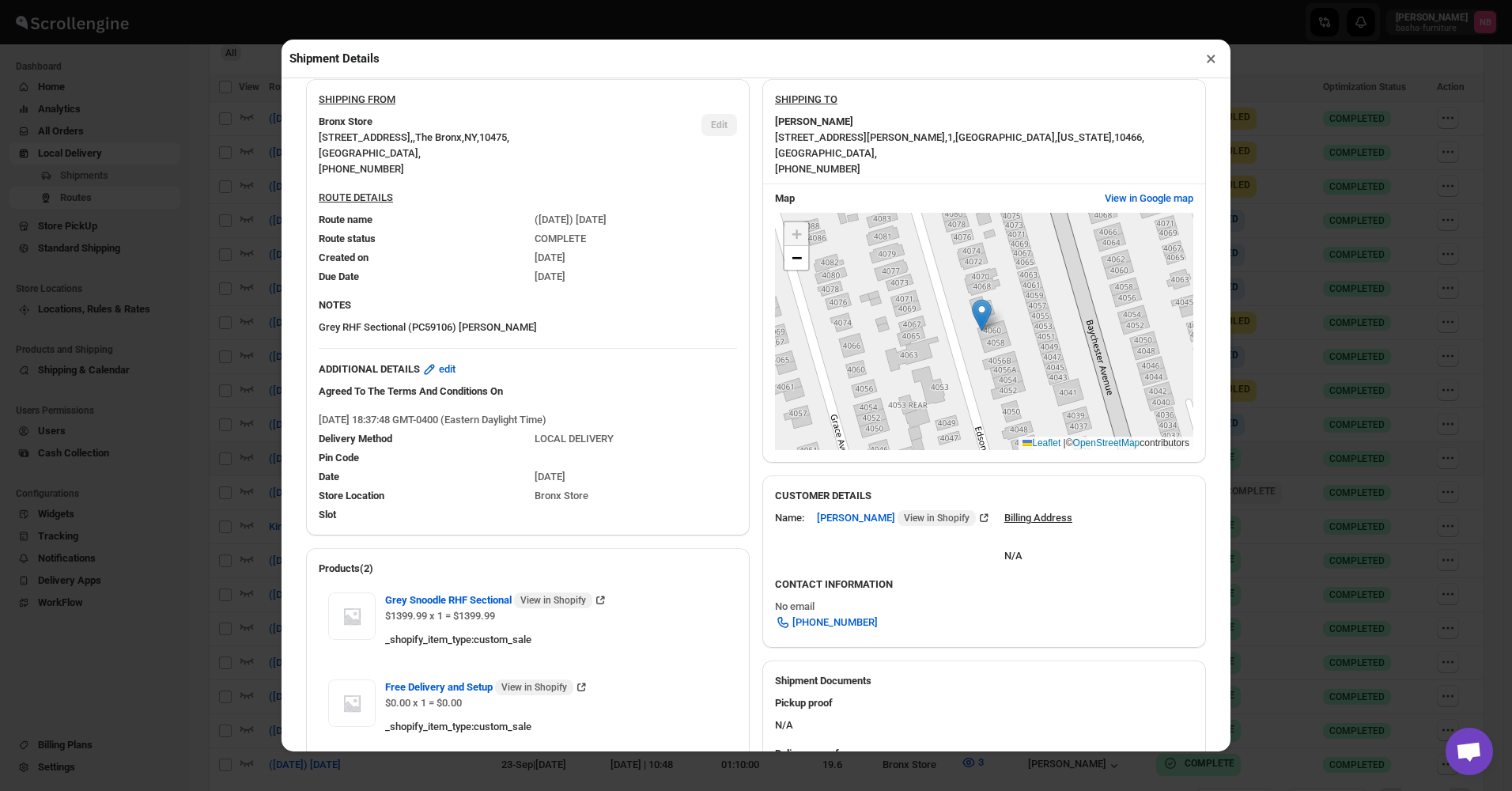
scroll to position [23, 0]
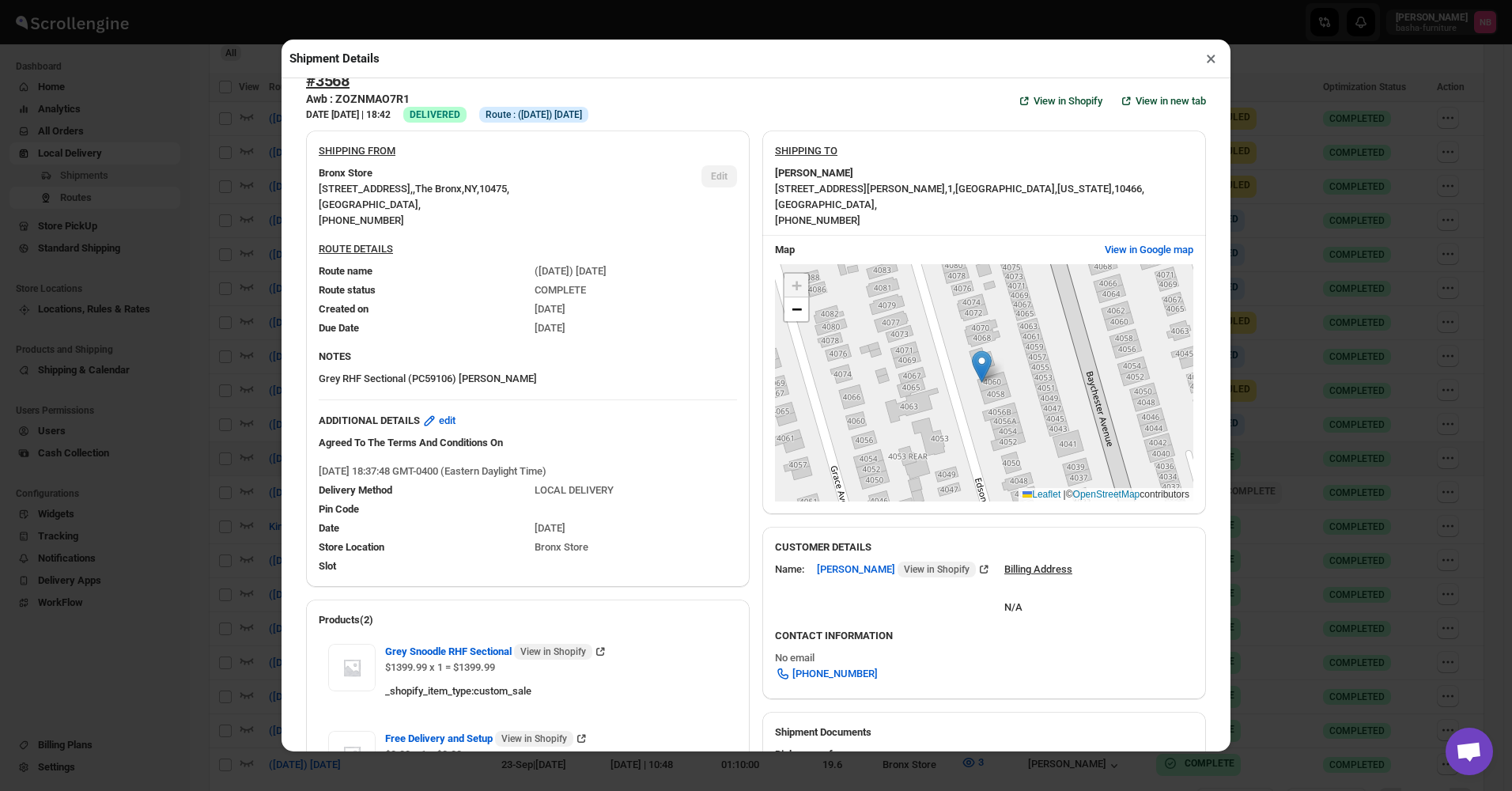
click at [1213, 61] on button "×" at bounding box center [1211, 59] width 23 height 22
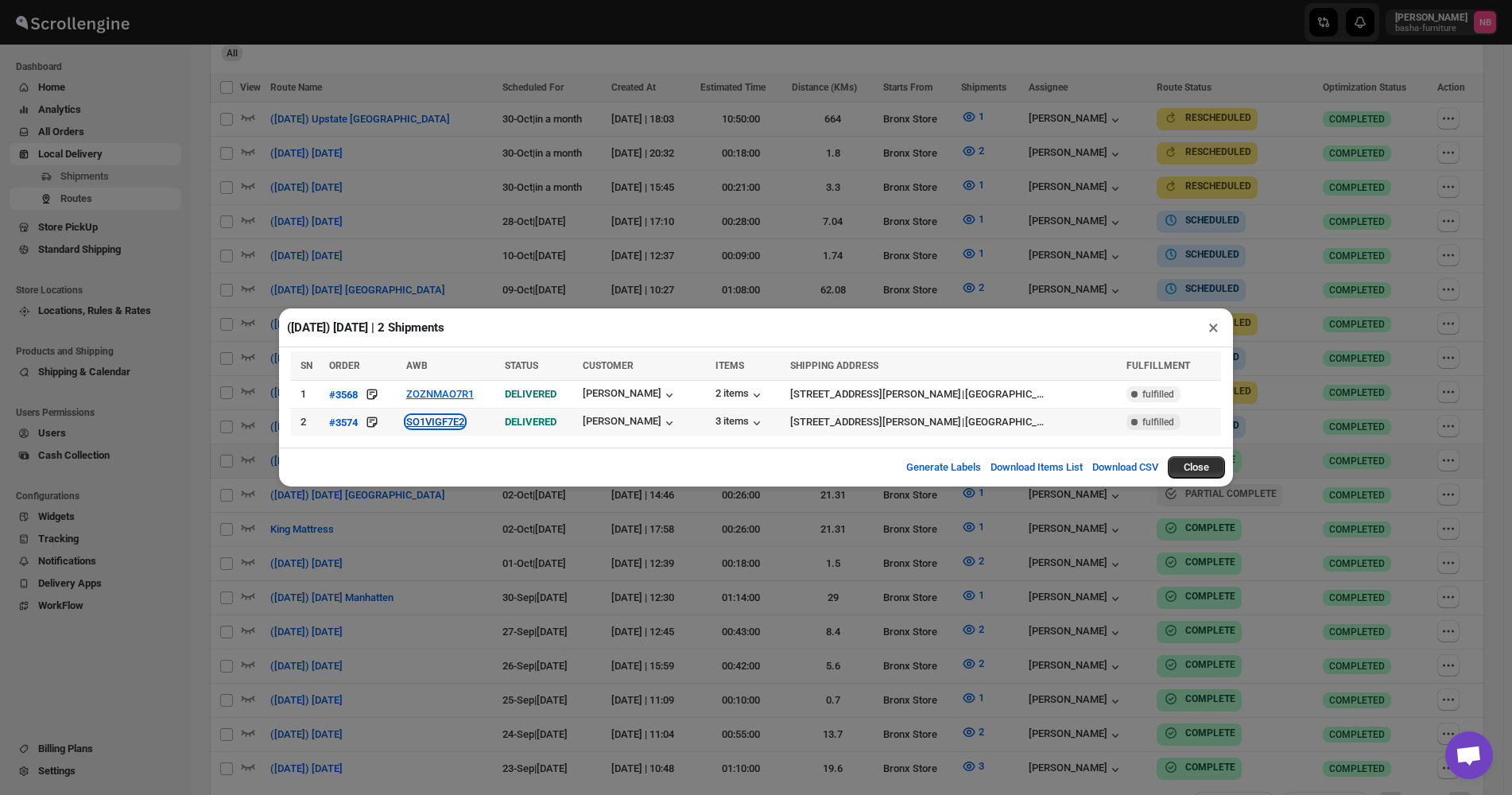
click at [440, 421] on button "SO1VIGF7E2" at bounding box center [435, 422] width 58 height 12
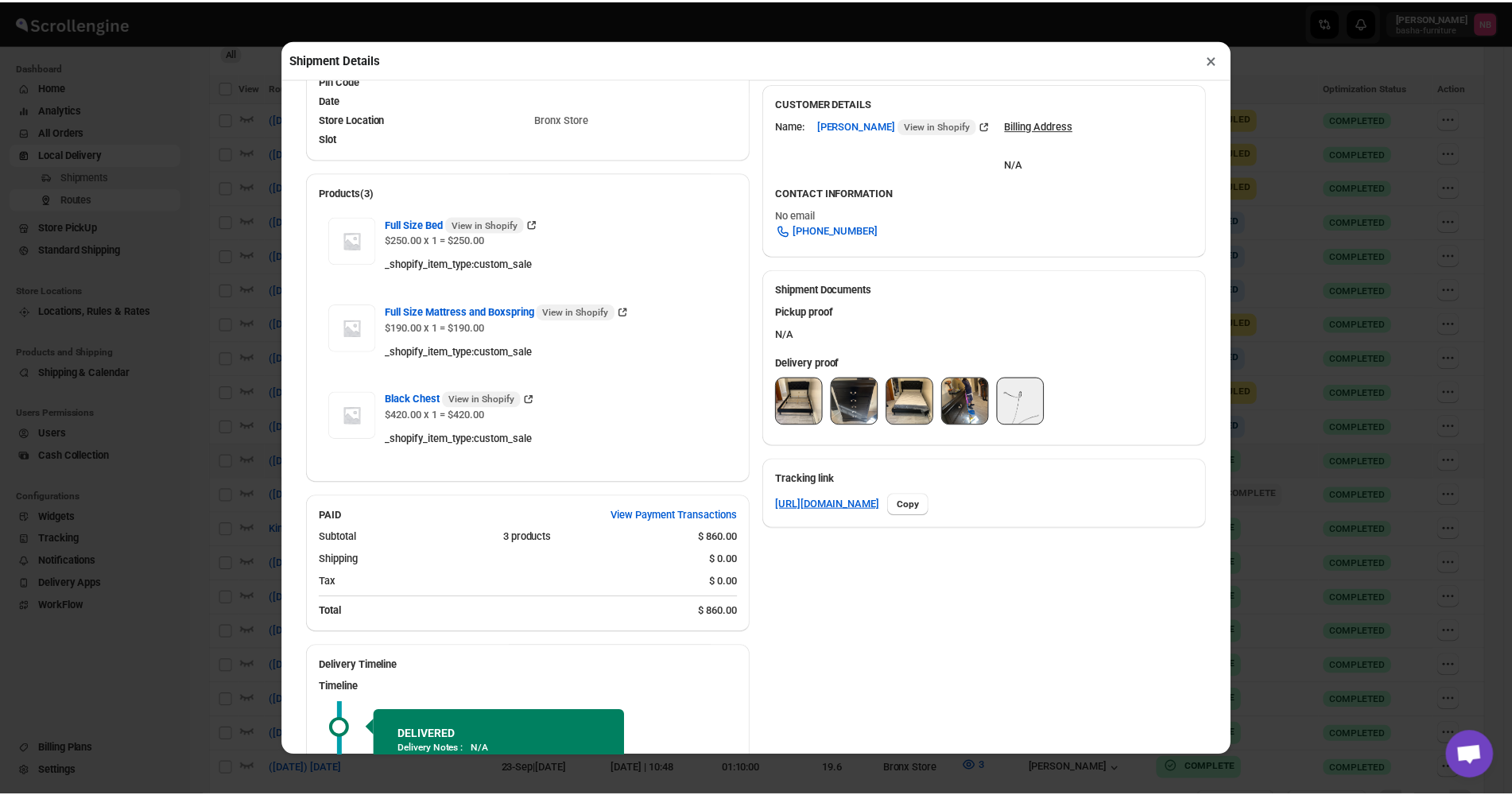
scroll to position [477, 0]
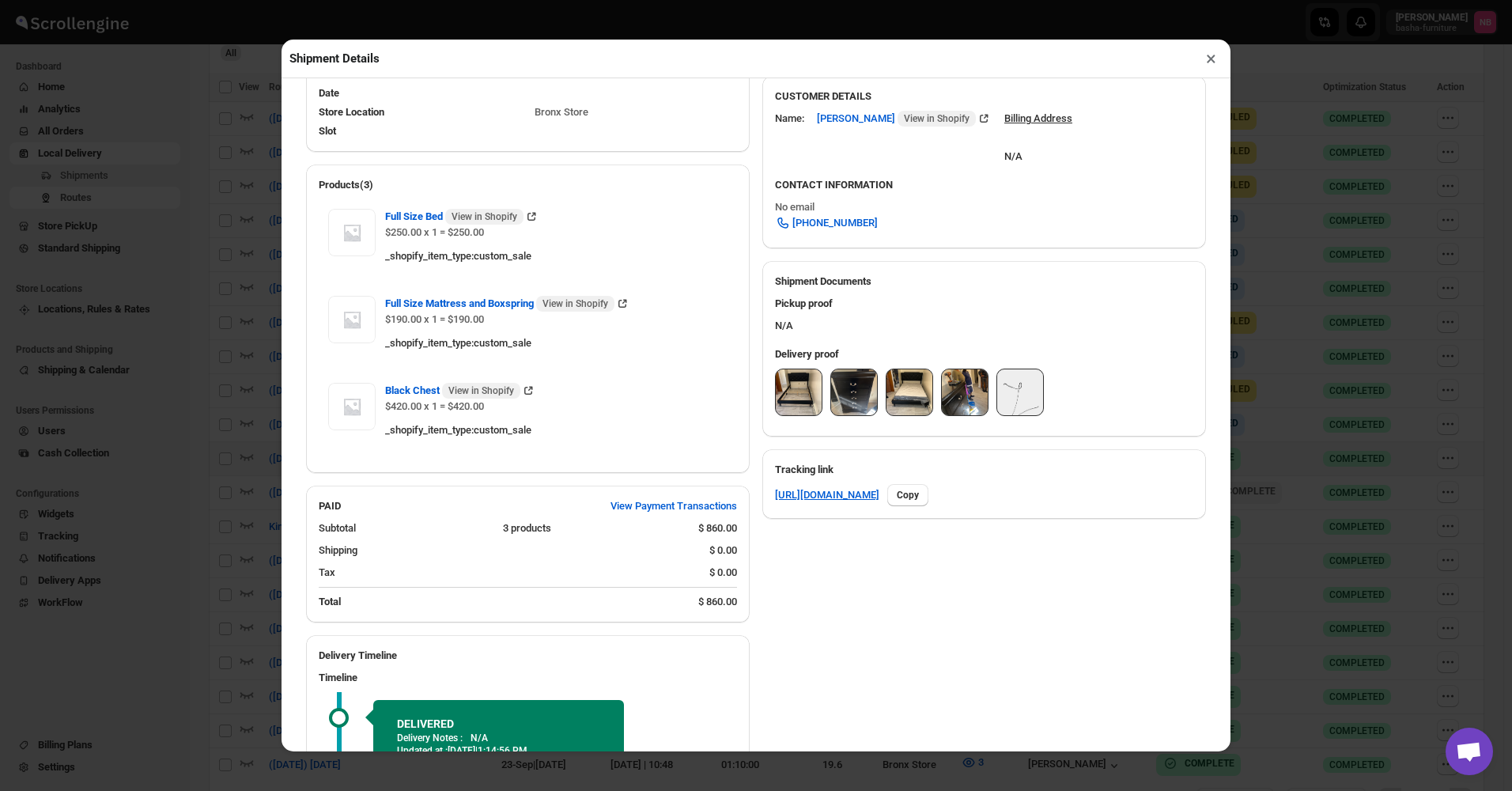
click at [781, 411] on img at bounding box center [798, 392] width 46 height 46
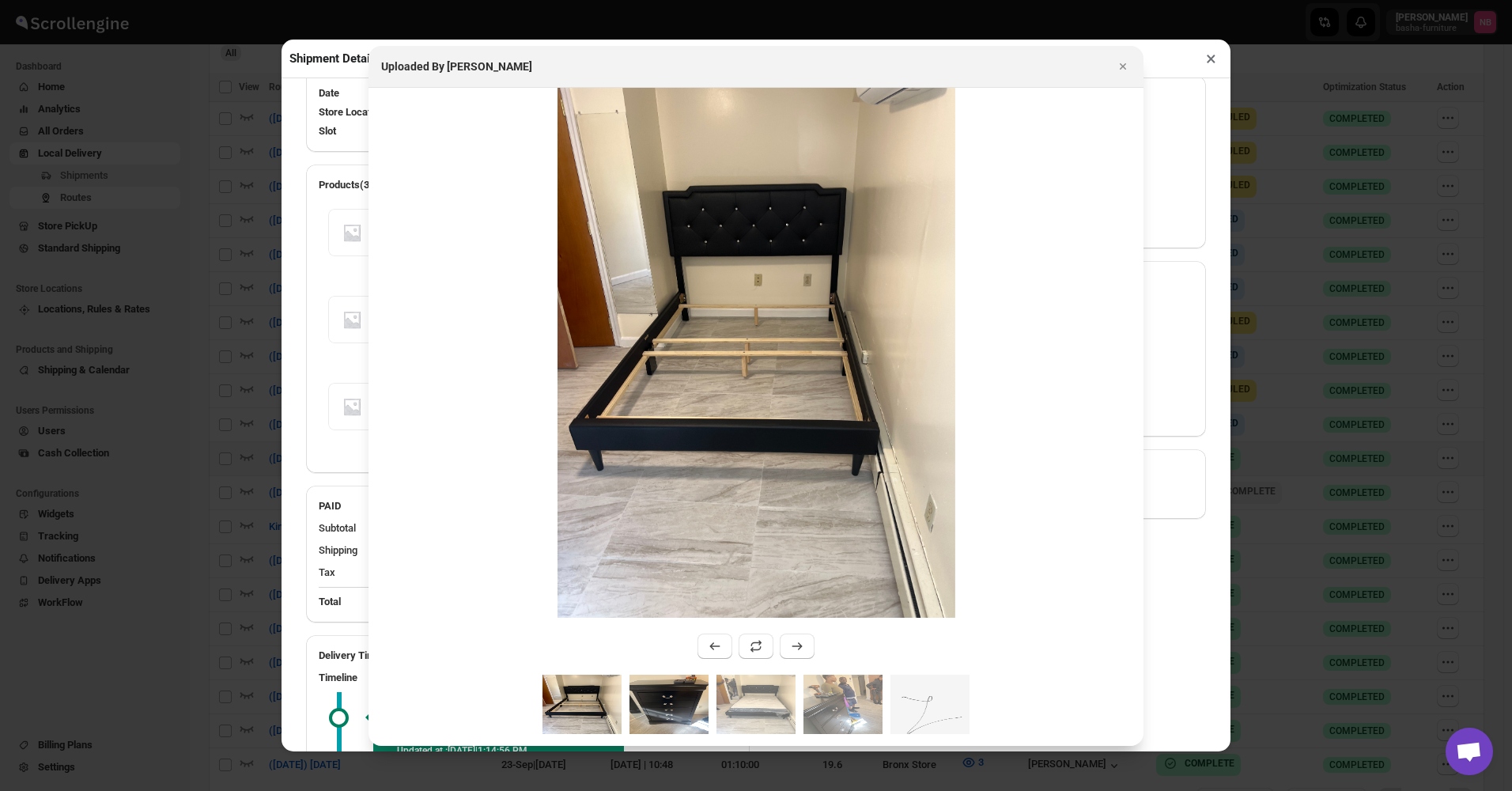
click at [668, 709] on img ":r3hs:" at bounding box center [670, 705] width 79 height 60
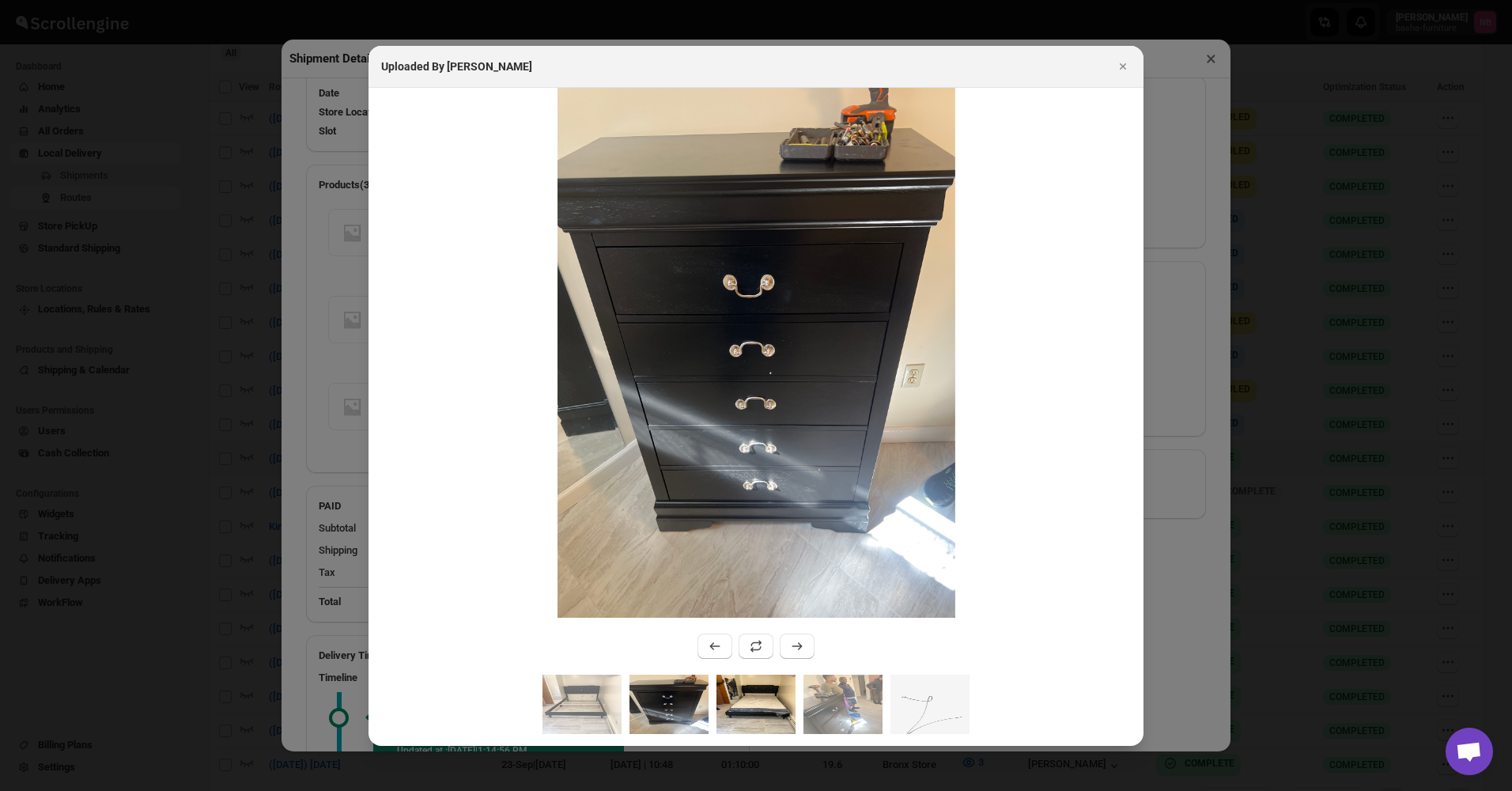
click at [762, 698] on img ":r3hs:" at bounding box center [756, 705] width 79 height 60
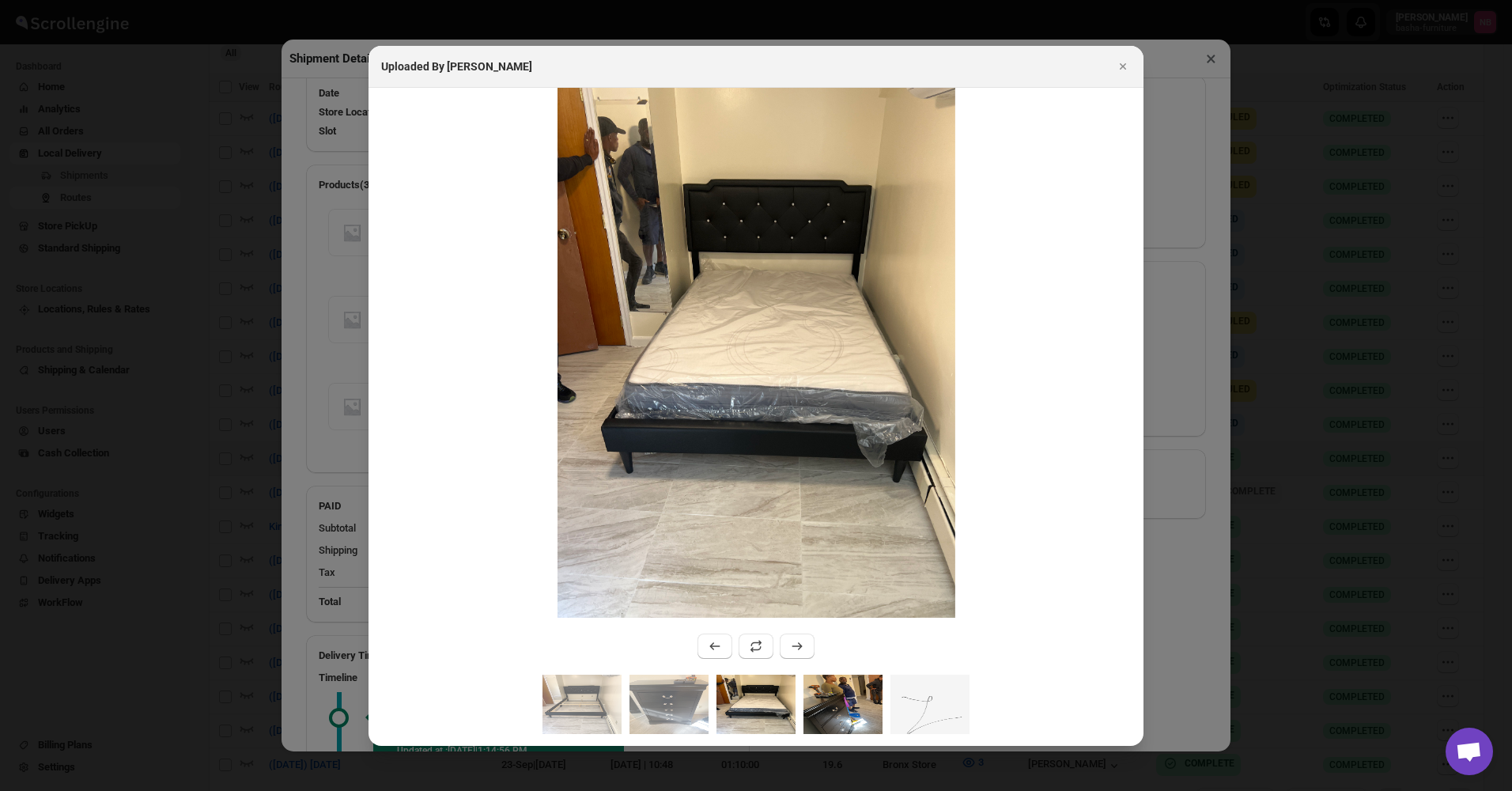
click at [816, 698] on img ":r3hs:" at bounding box center [843, 705] width 79 height 60
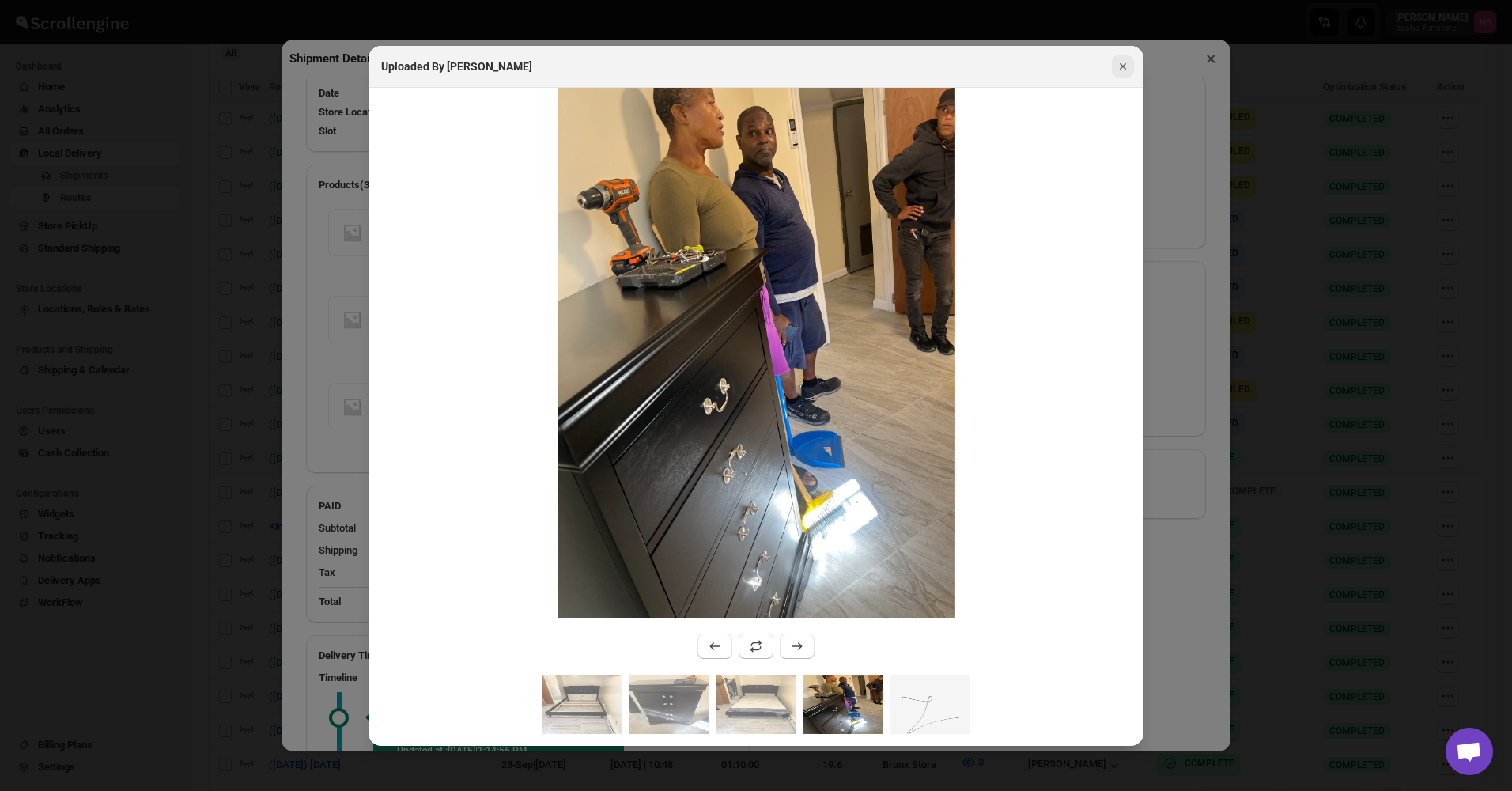
click at [1118, 60] on icon "Close" at bounding box center [1123, 67] width 16 height 16
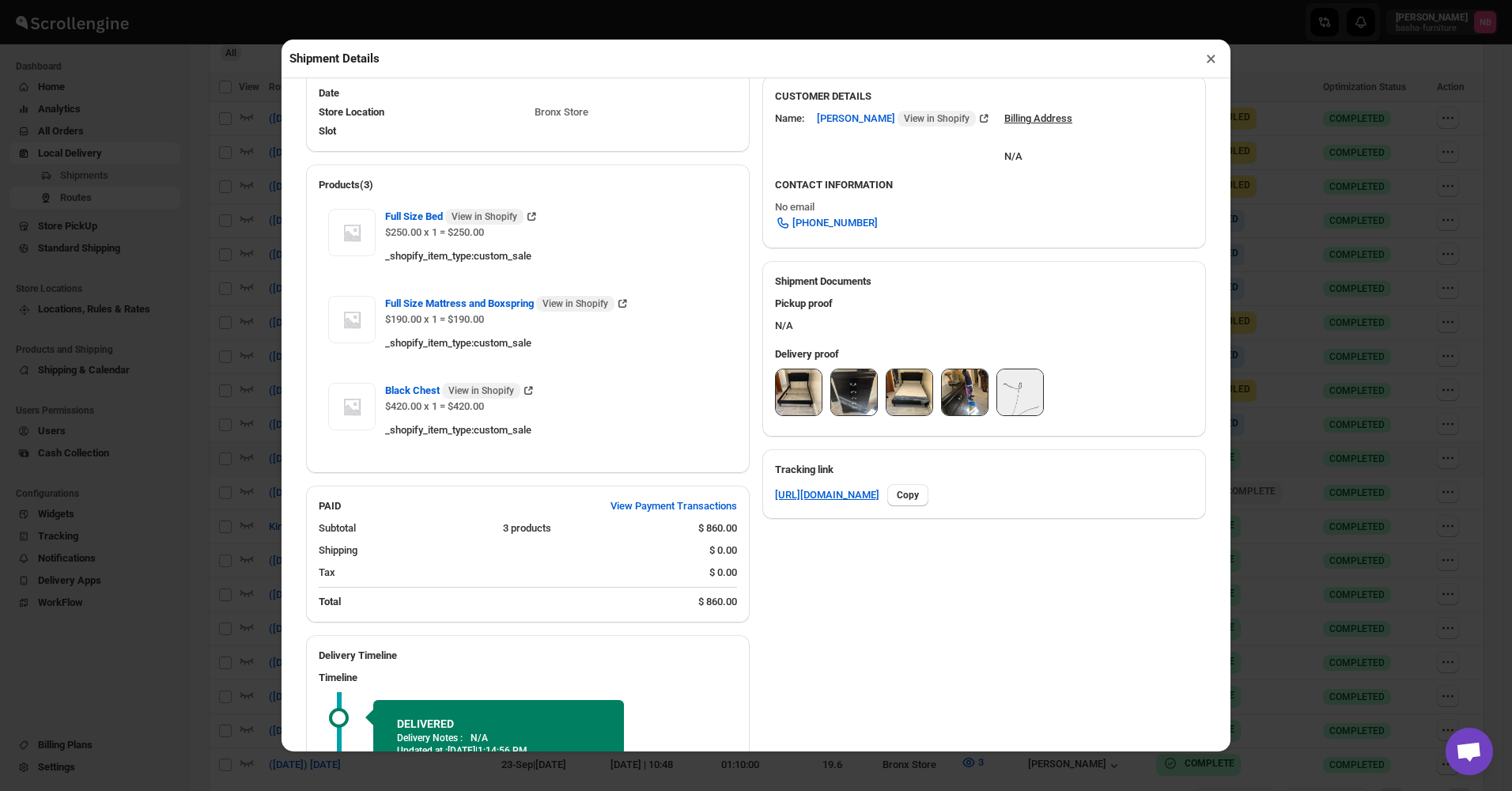
click at [1207, 62] on button "×" at bounding box center [1211, 59] width 23 height 22
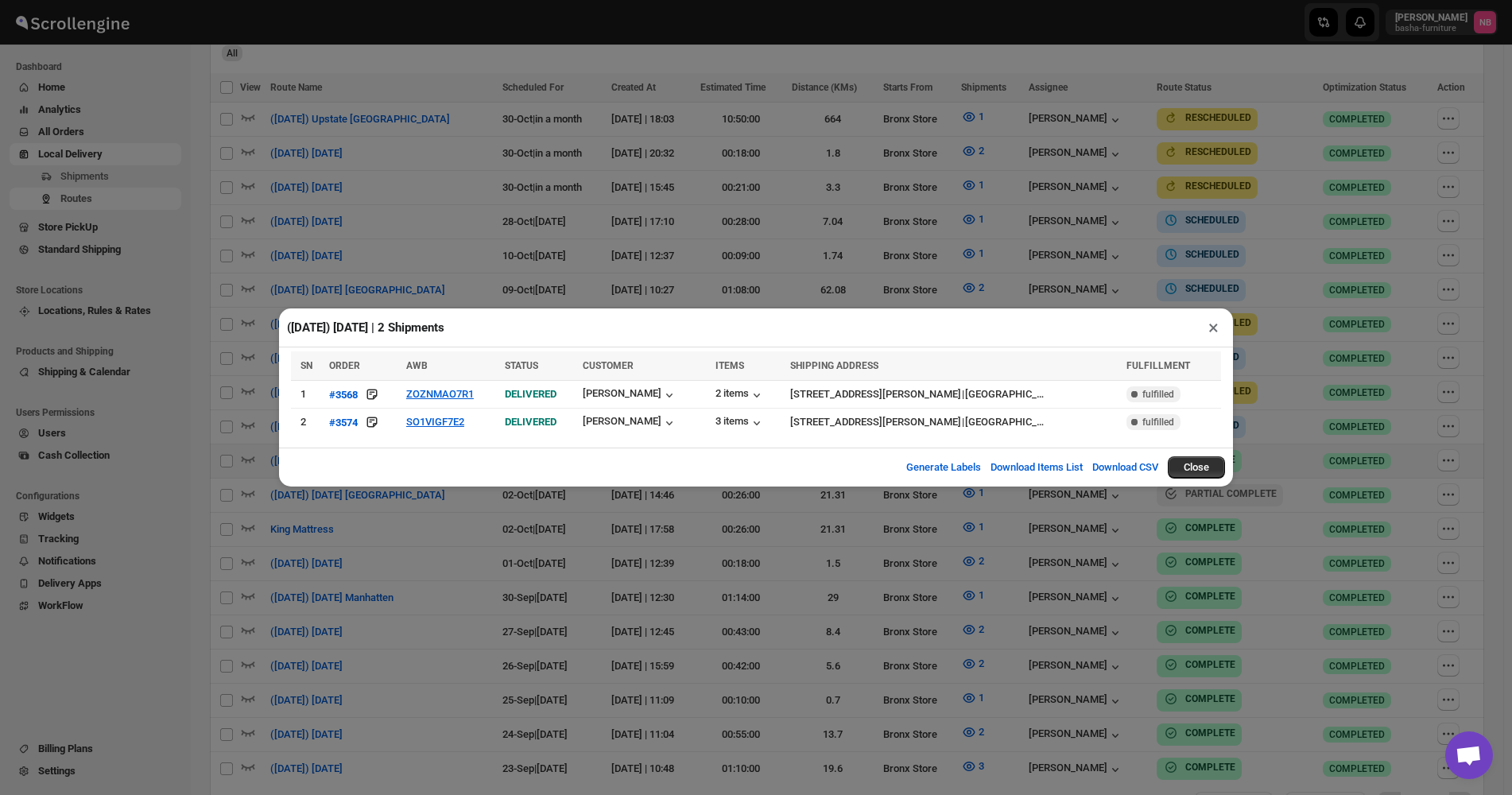
click at [759, 569] on div "([DATE]) [DATE] | 2 Shipments × SN ORDER AWB STATUS CUSTOMER ITEMS SHIPPING ADD…" at bounding box center [756, 397] width 1512 height 795
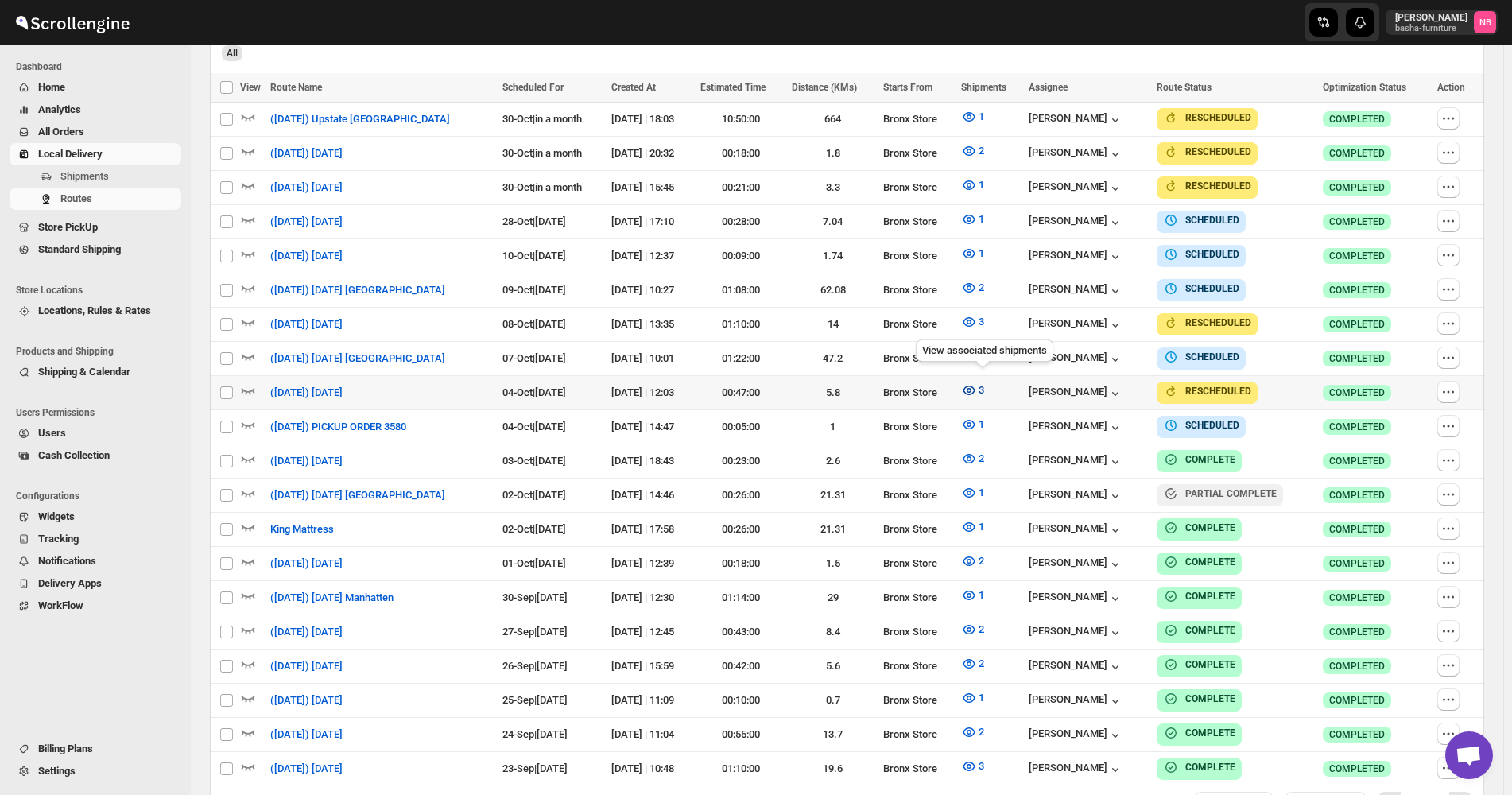
click at [975, 386] on icon "button" at bounding box center [970, 390] width 12 height 10
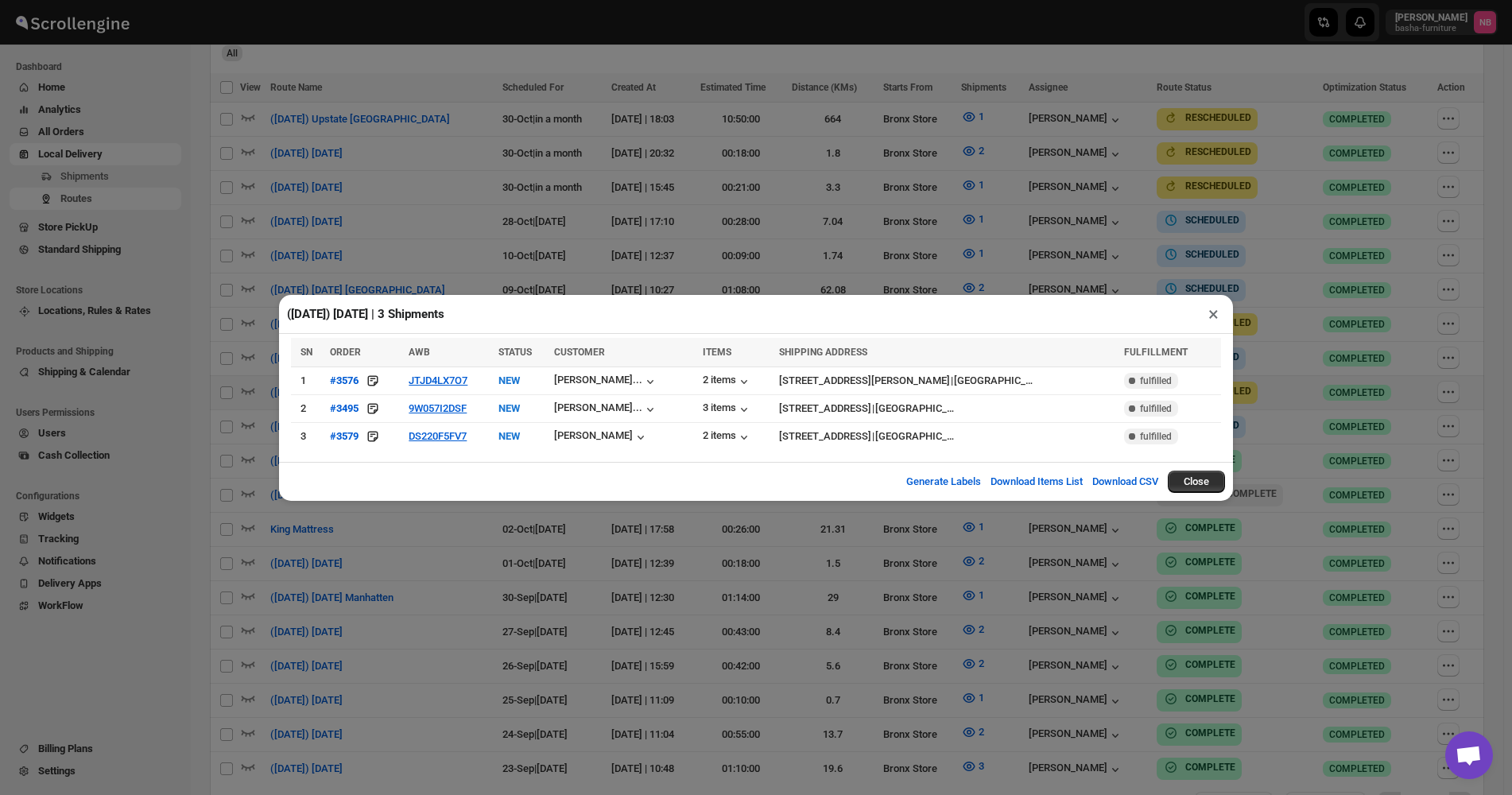
click at [791, 639] on div "([DATE]) [DATE] | 3 Shipments × SN ORDER AWB STATUS CUSTOMER ITEMS SHIPPING ADD…" at bounding box center [756, 397] width 1512 height 795
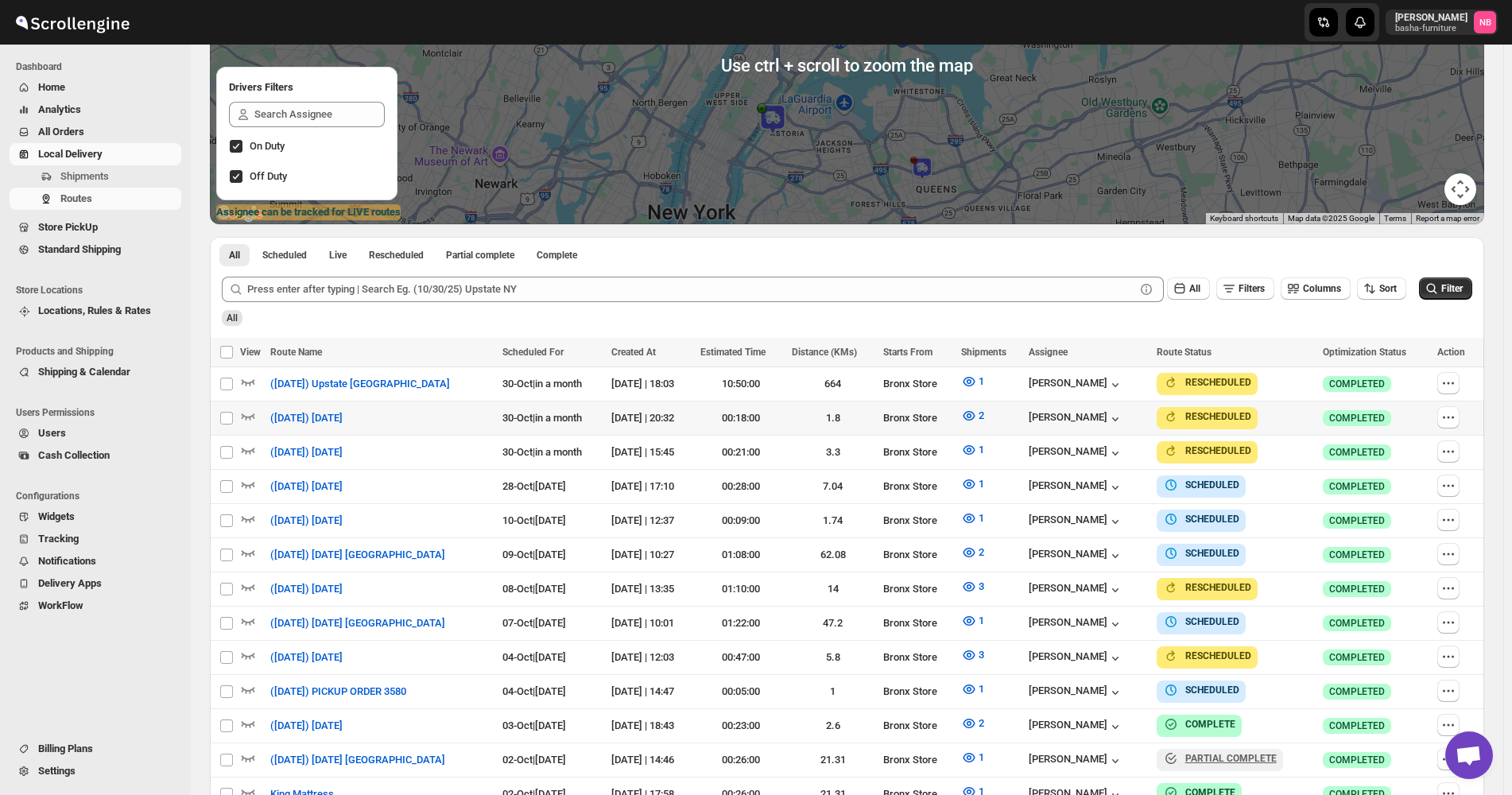
scroll to position [557, 0]
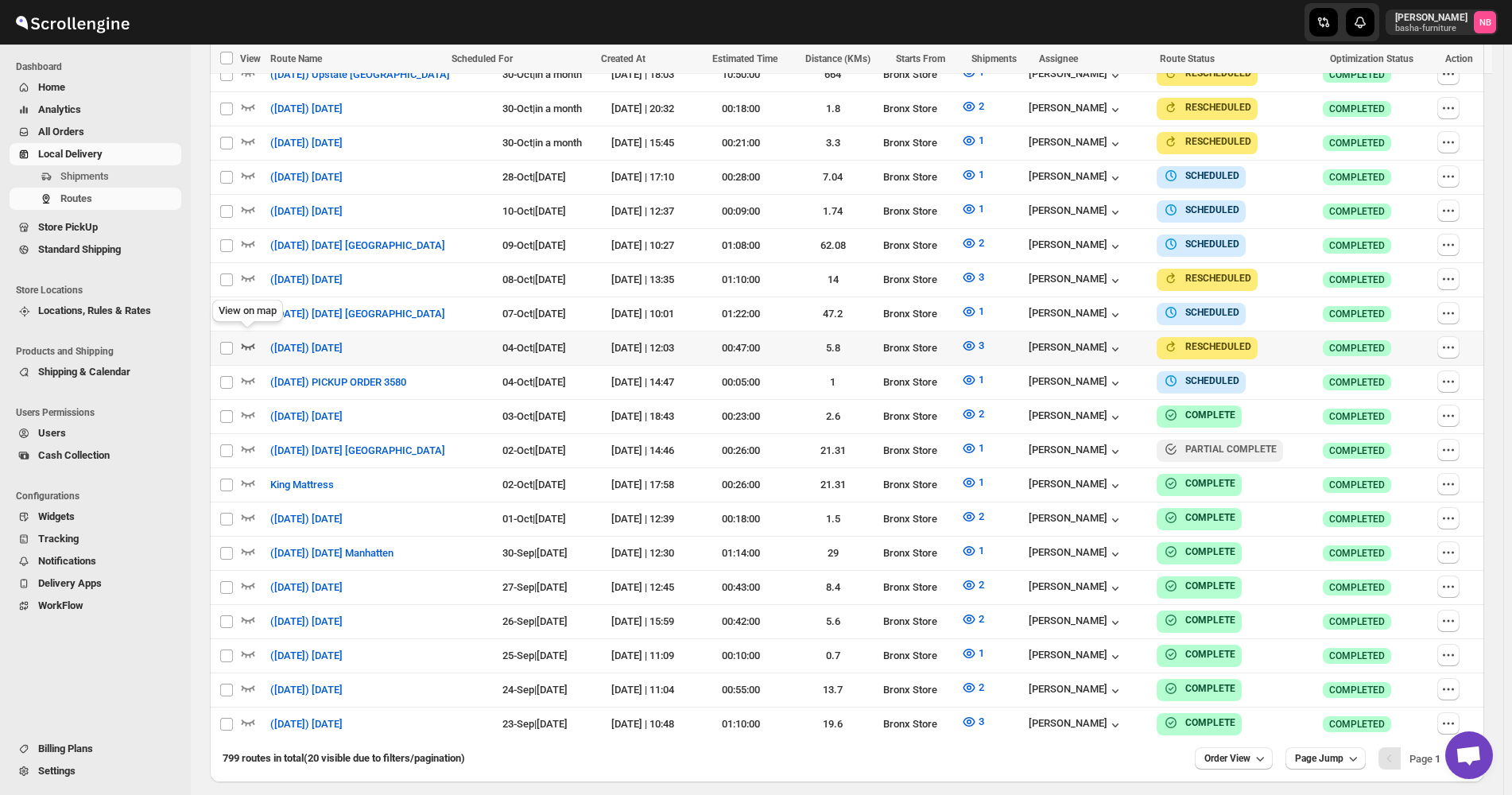
click at [248, 343] on icon "button" at bounding box center [248, 346] width 16 height 16
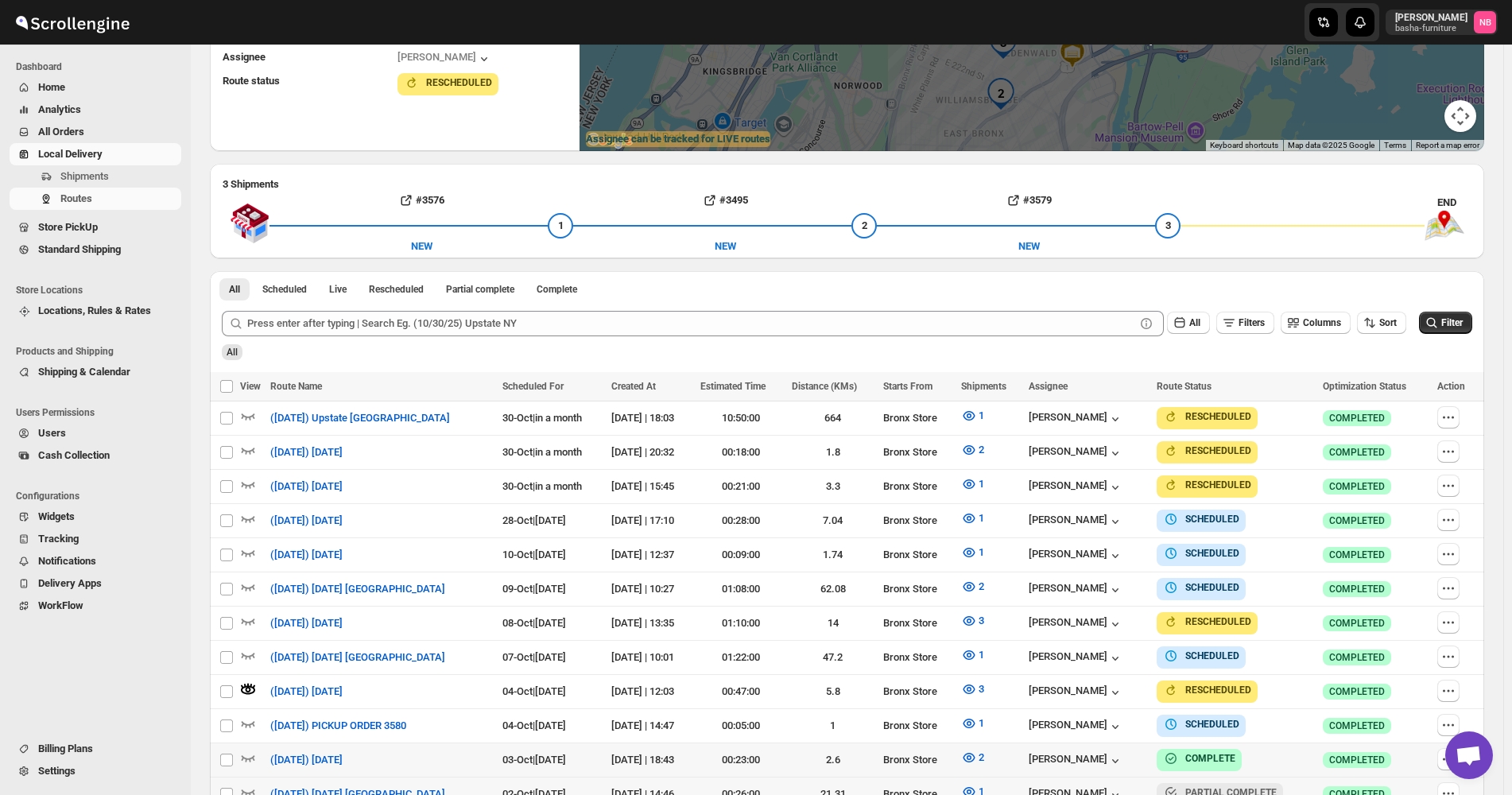
scroll to position [239, 0]
